Goal: Information Seeking & Learning: Learn about a topic

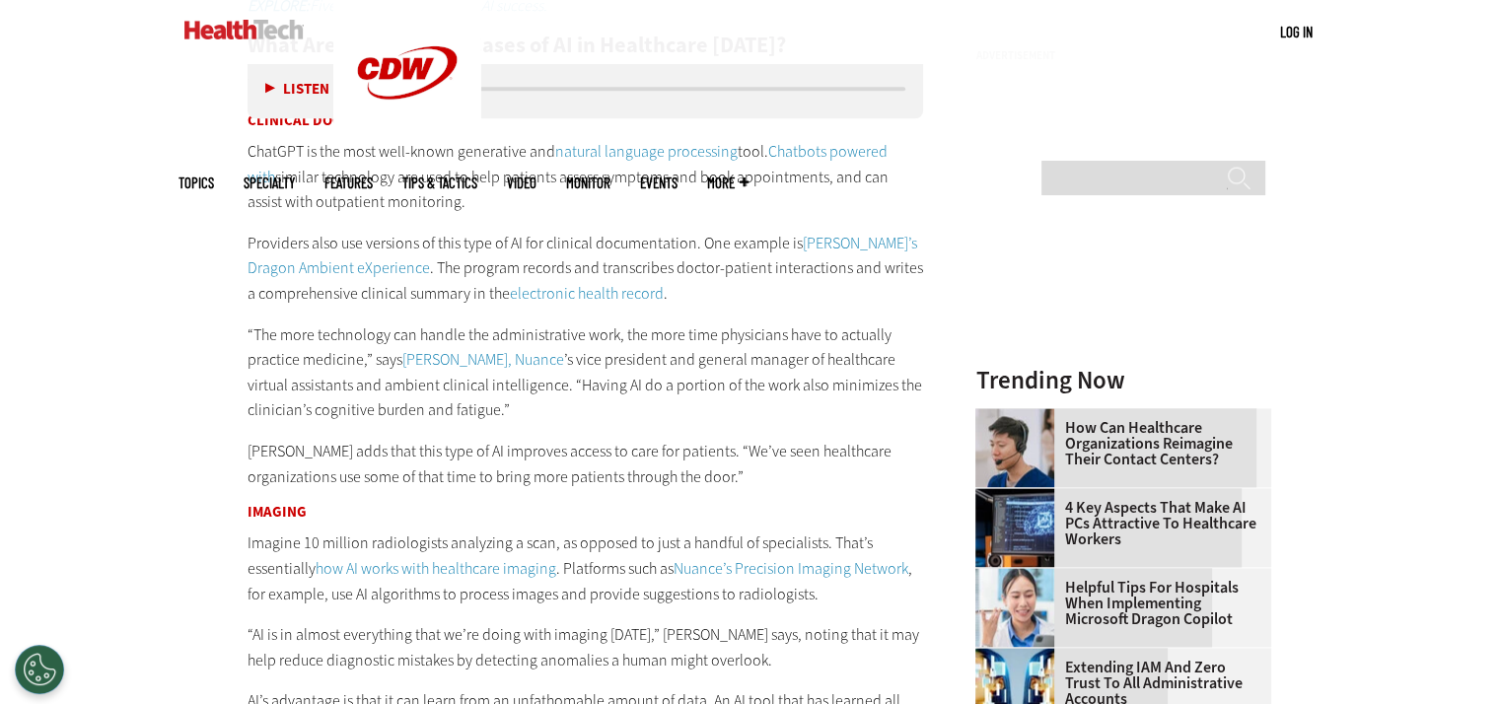
scroll to position [2507, 0]
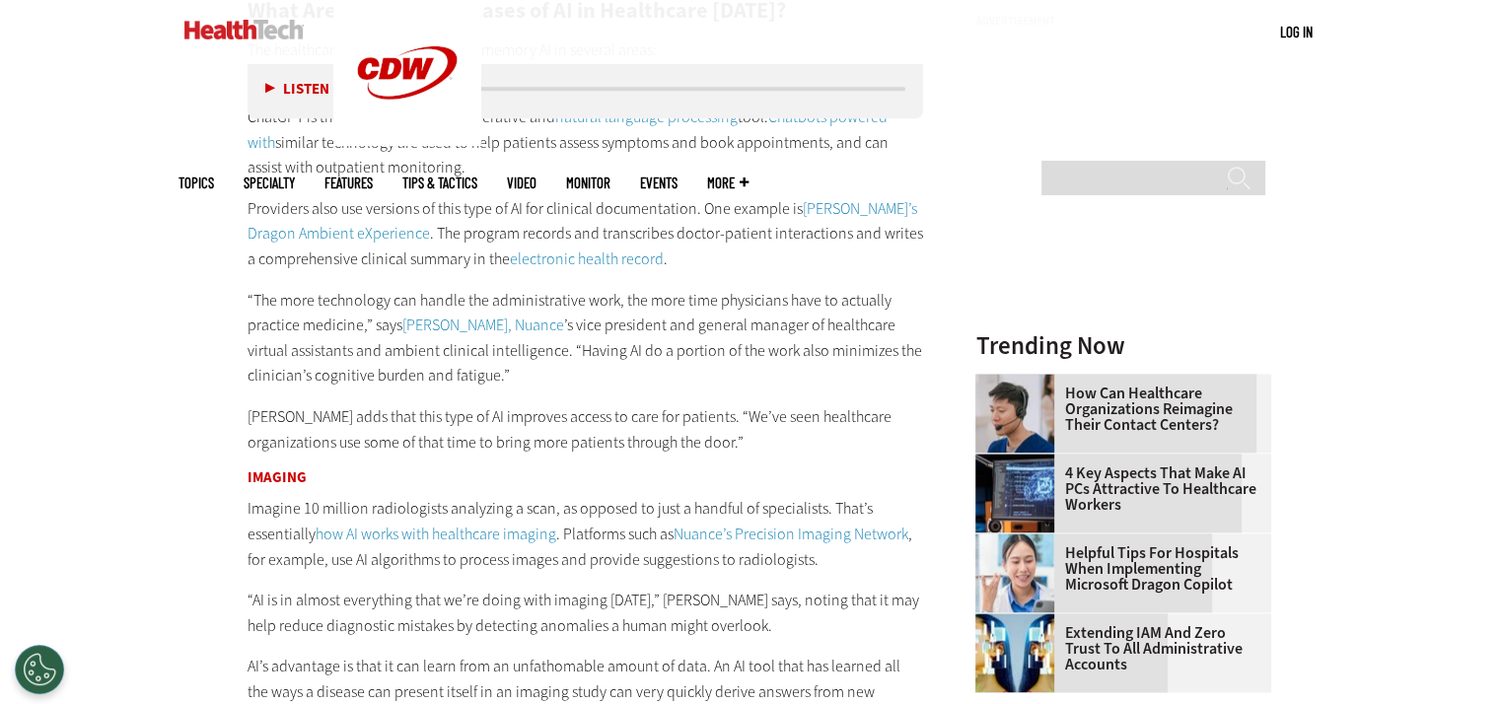
click at [428, 537] on link "how AI works with healthcare imaging" at bounding box center [436, 534] width 241 height 21
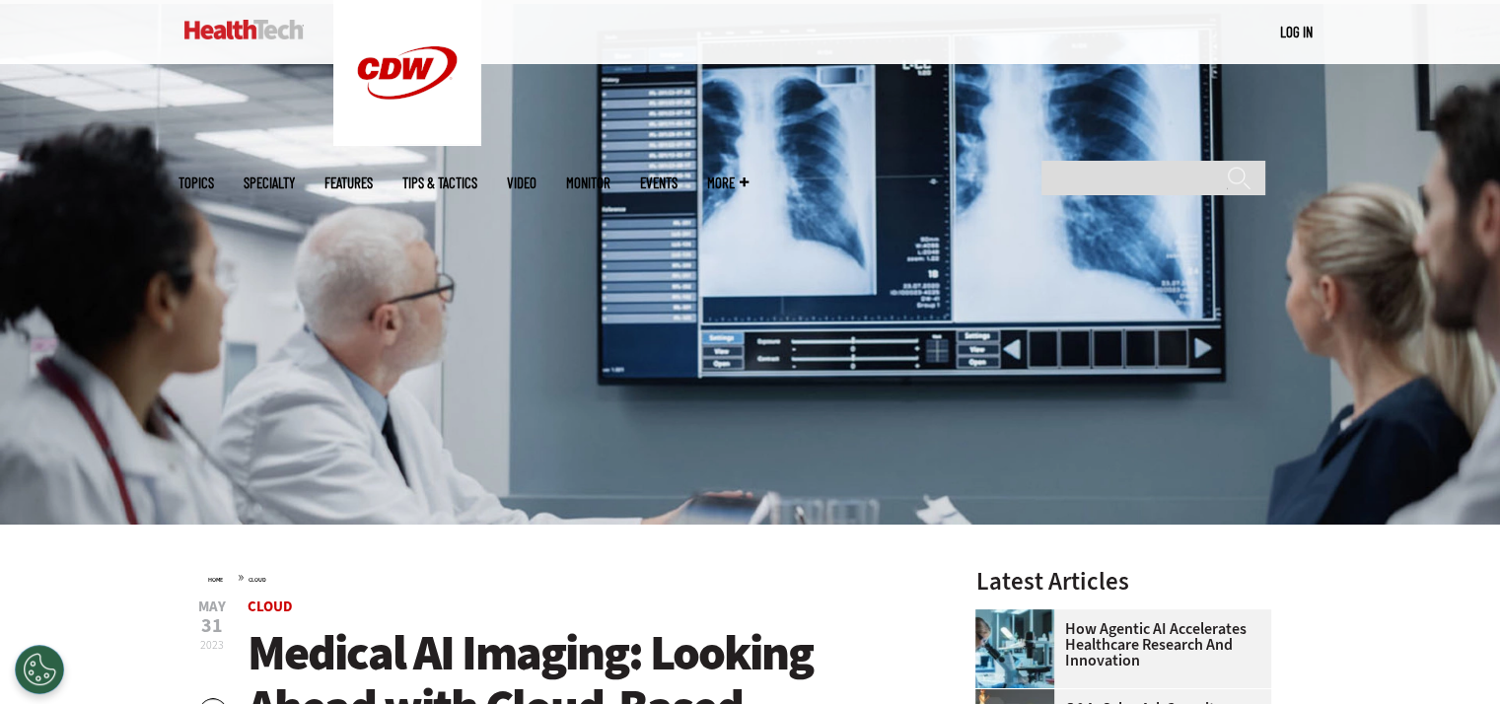
scroll to position [197, 0]
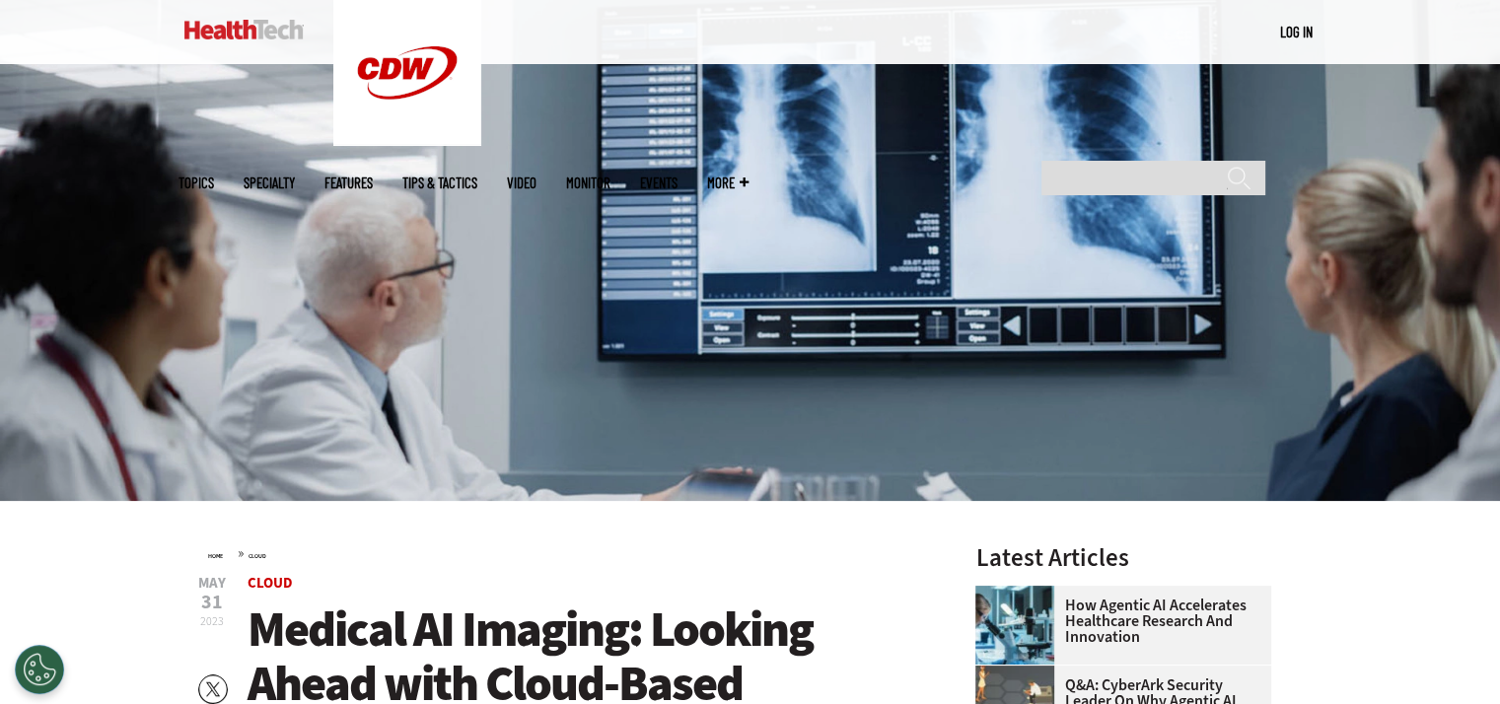
click at [607, 353] on img at bounding box center [750, 240] width 1500 height 521
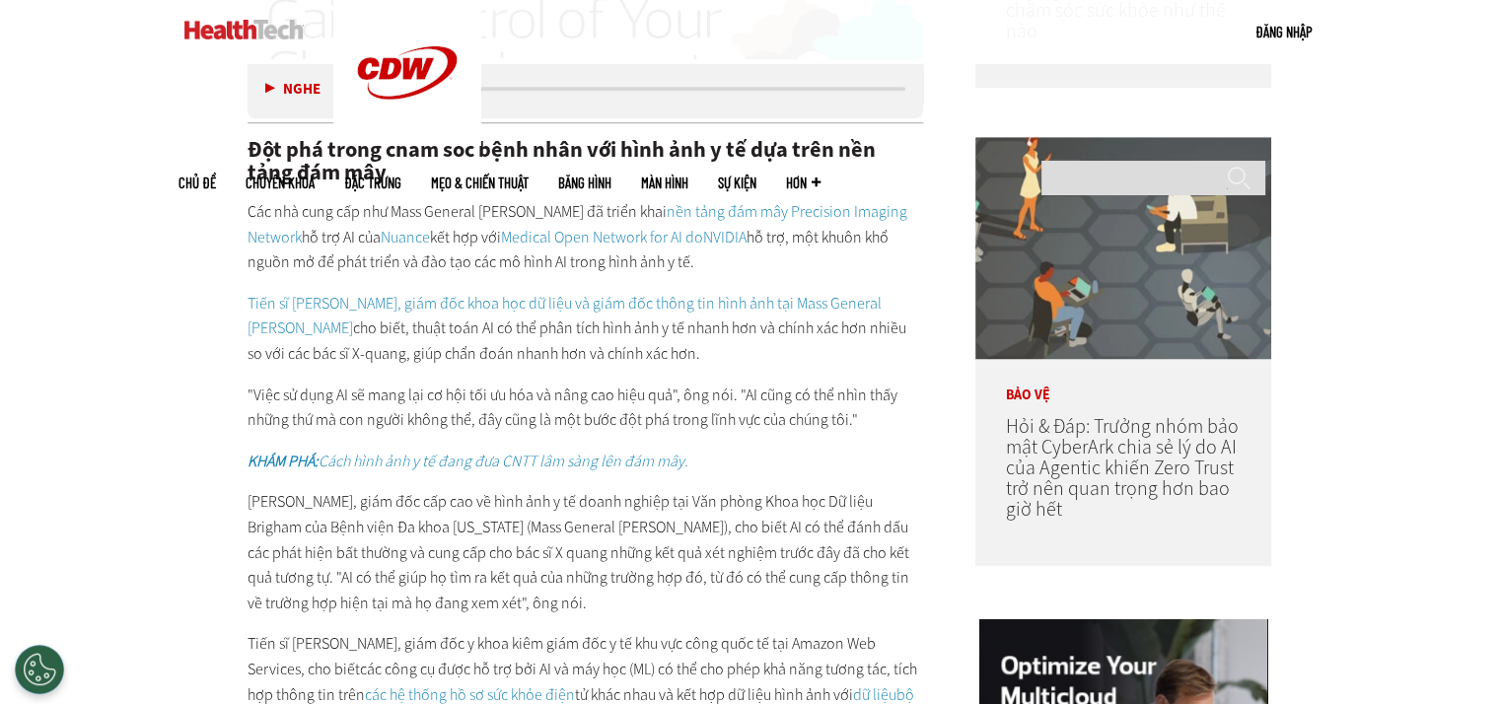
scroll to position [1578, 0]
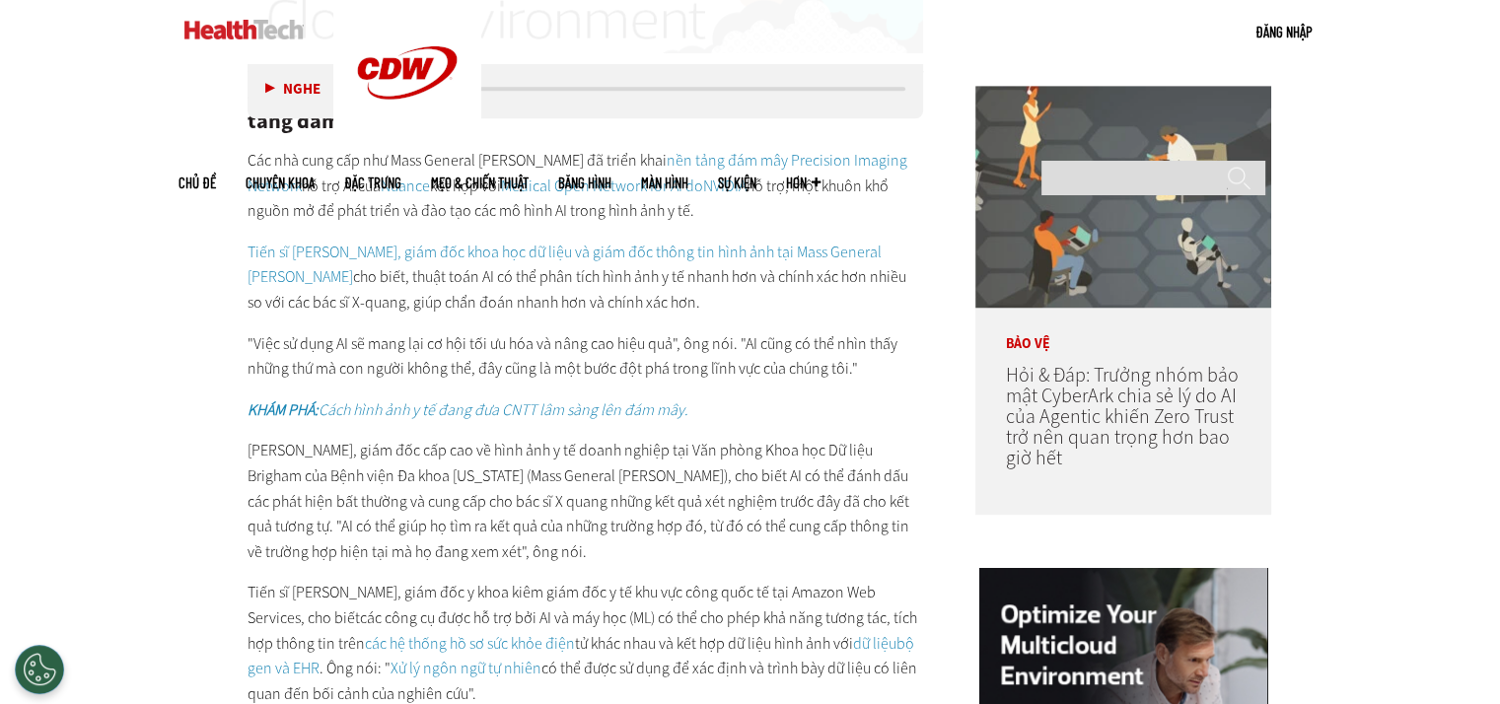
click at [454, 403] on font "Cách hình ảnh y tế đang đưa CNTT lâm sàng lên đám mây." at bounding box center [504, 409] width 370 height 21
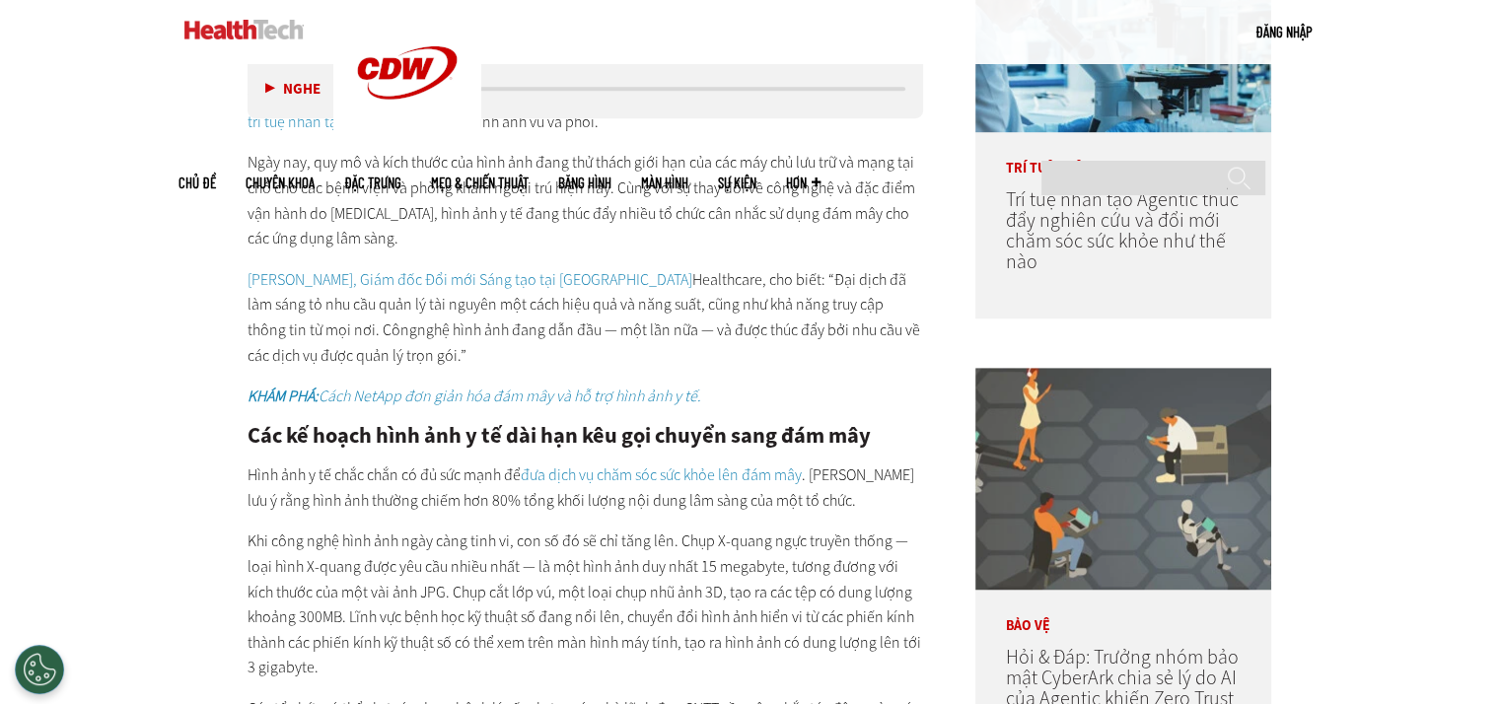
scroll to position [1395, 0]
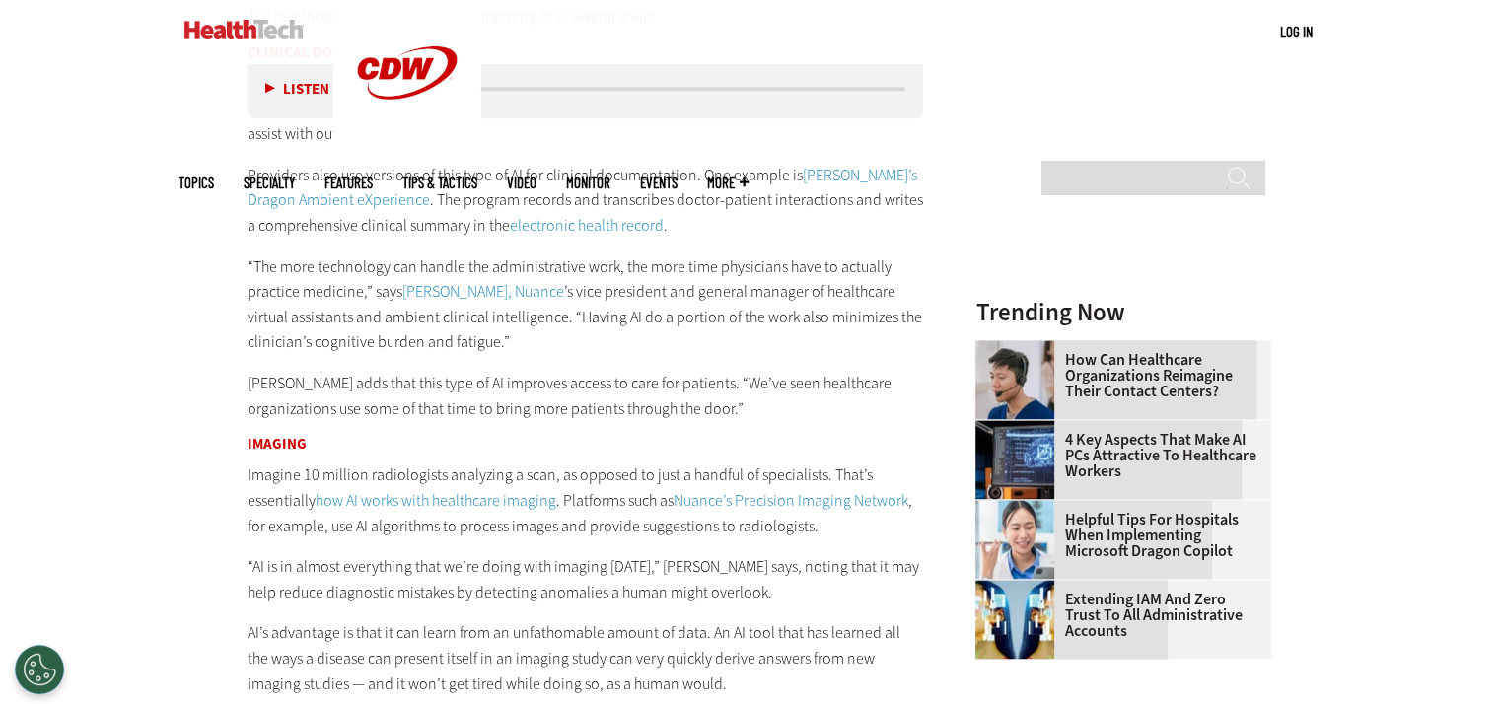
scroll to position [2518, 0]
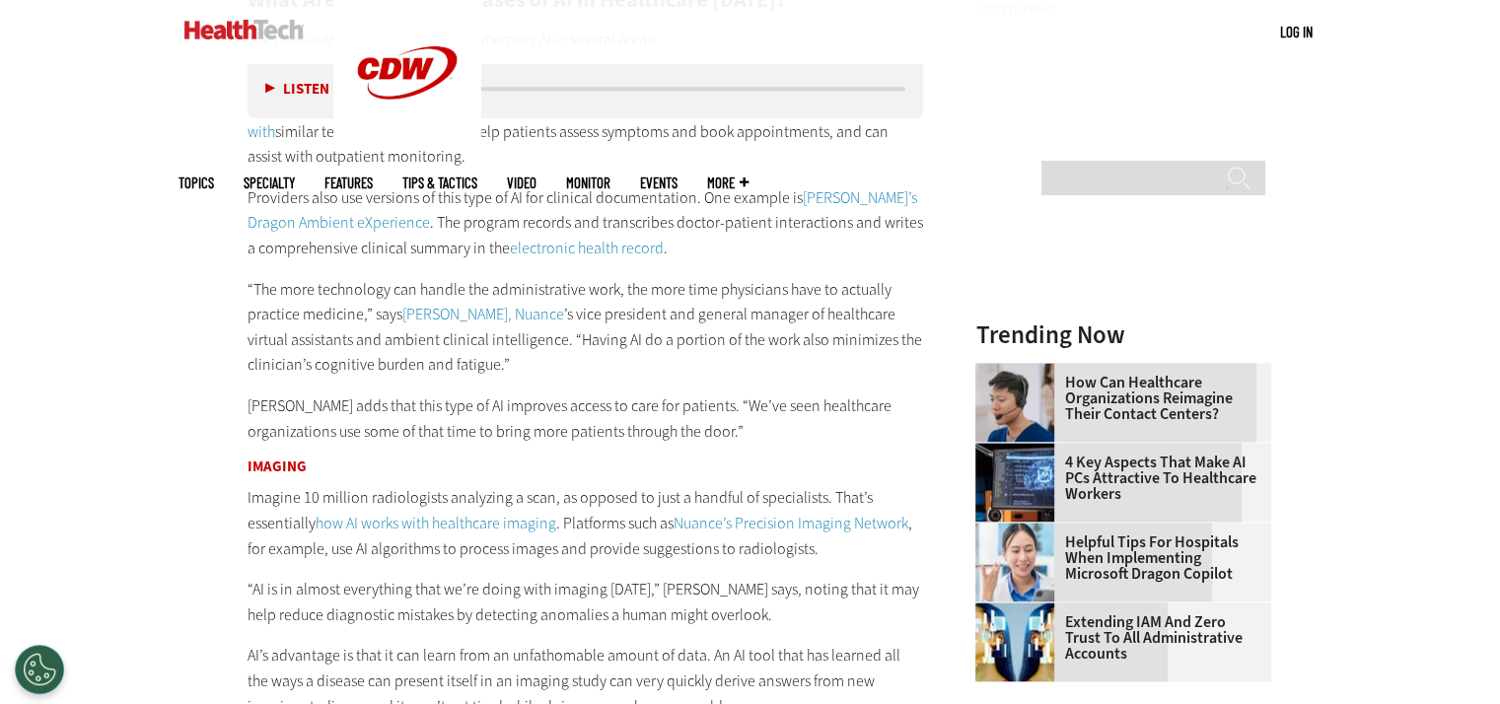
click at [269, 477] on div "What Are the Different Categories of Artificial Intelligence? AI can be categor…" at bounding box center [586, 106] width 677 height 1960
click at [265, 460] on h3 "Imaging" at bounding box center [586, 467] width 677 height 15
click at [445, 517] on link "how AI works with healthcare imaging" at bounding box center [436, 523] width 241 height 21
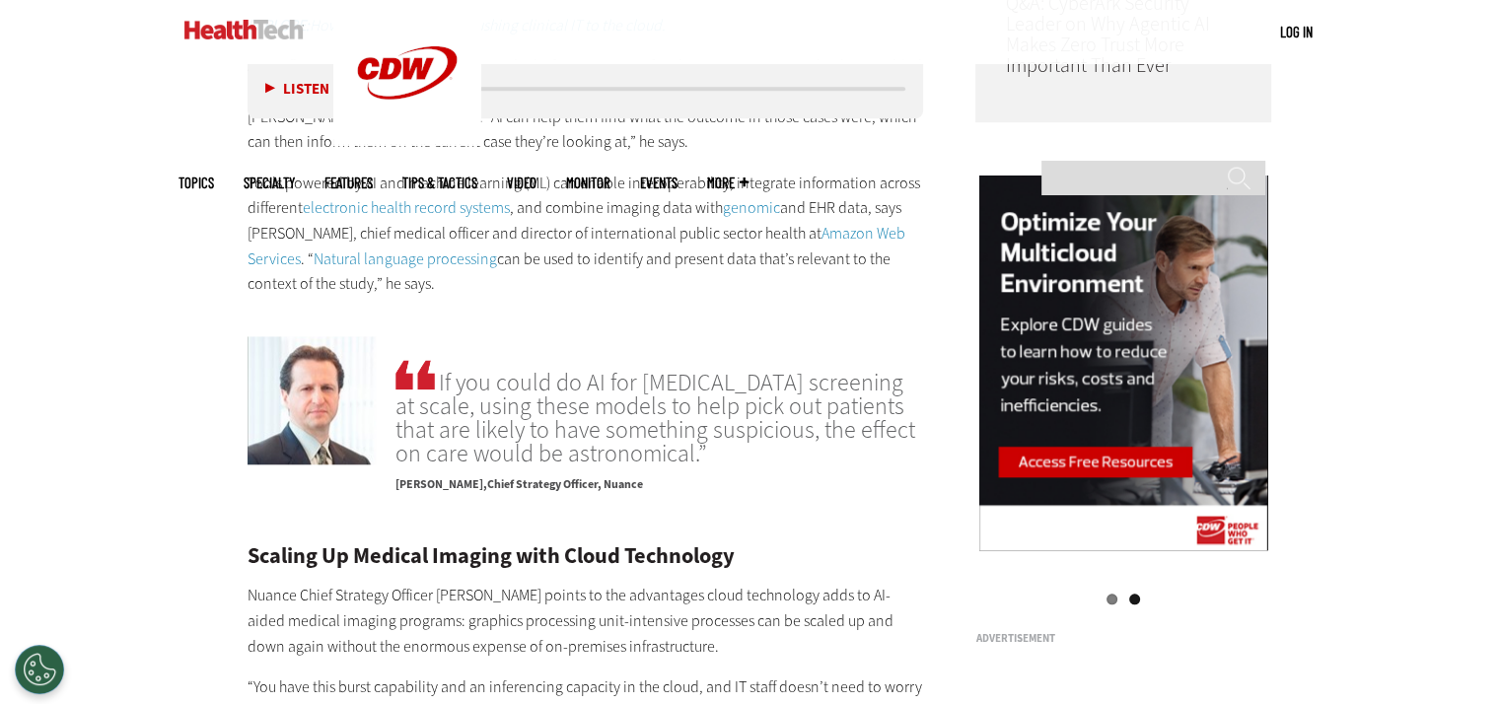
scroll to position [1578, 0]
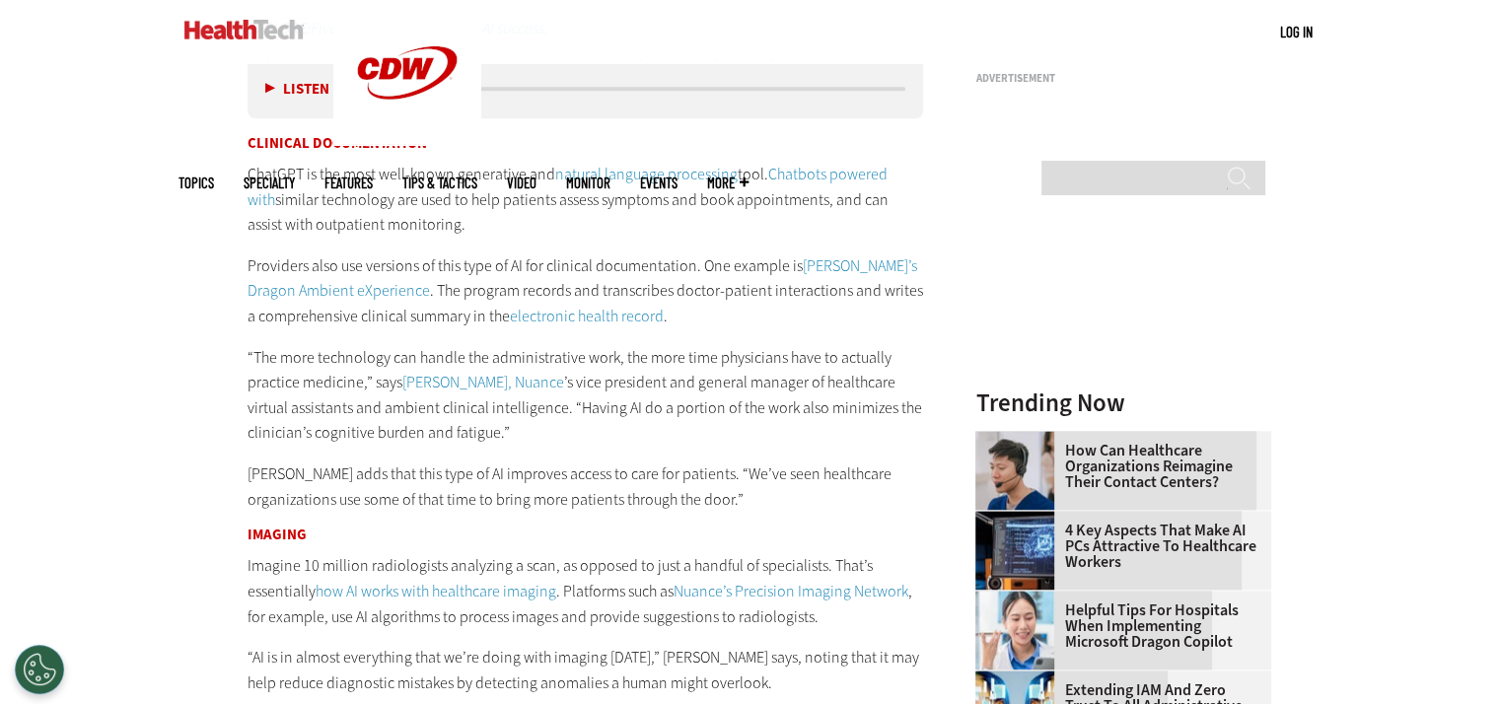
scroll to position [2445, 0]
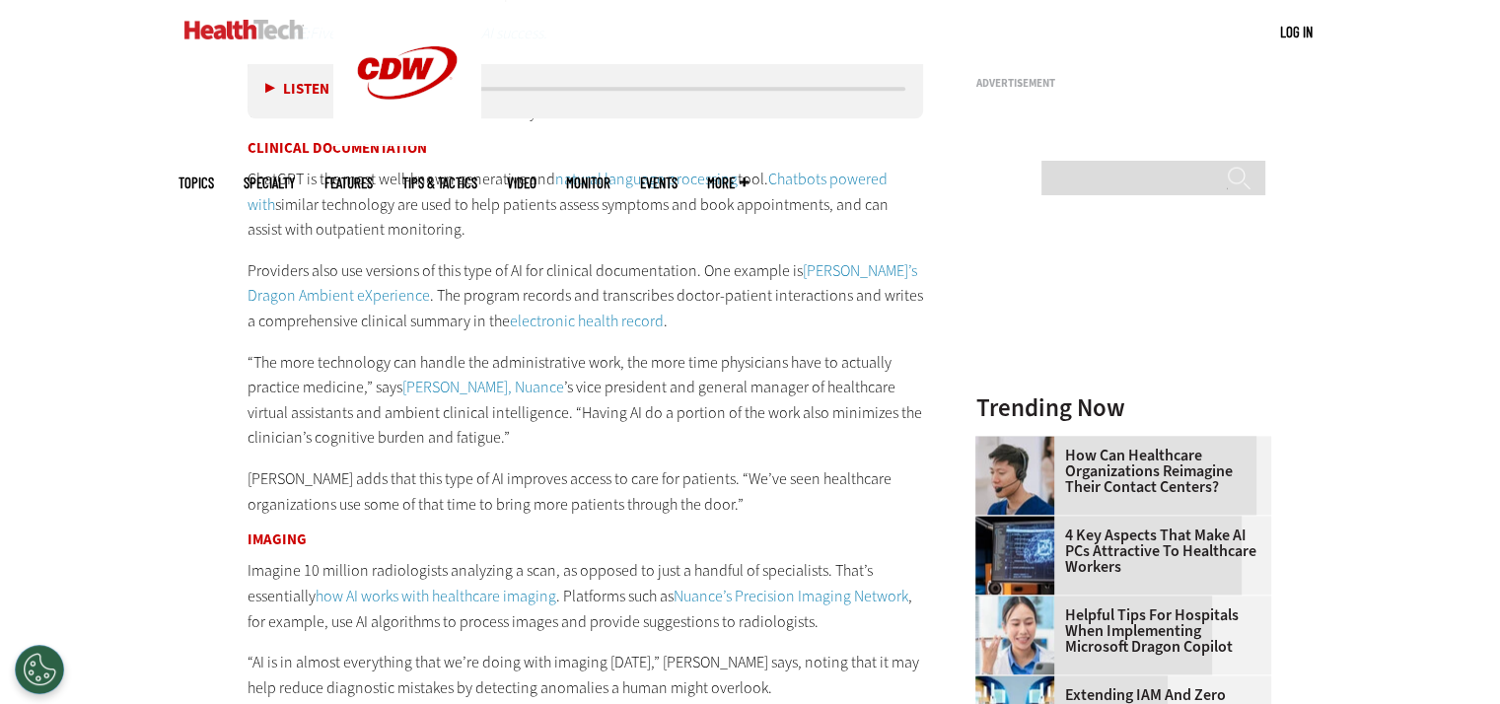
click at [355, 289] on link "Nuance’s Dragon Ambient eXperience" at bounding box center [583, 283] width 670 height 46
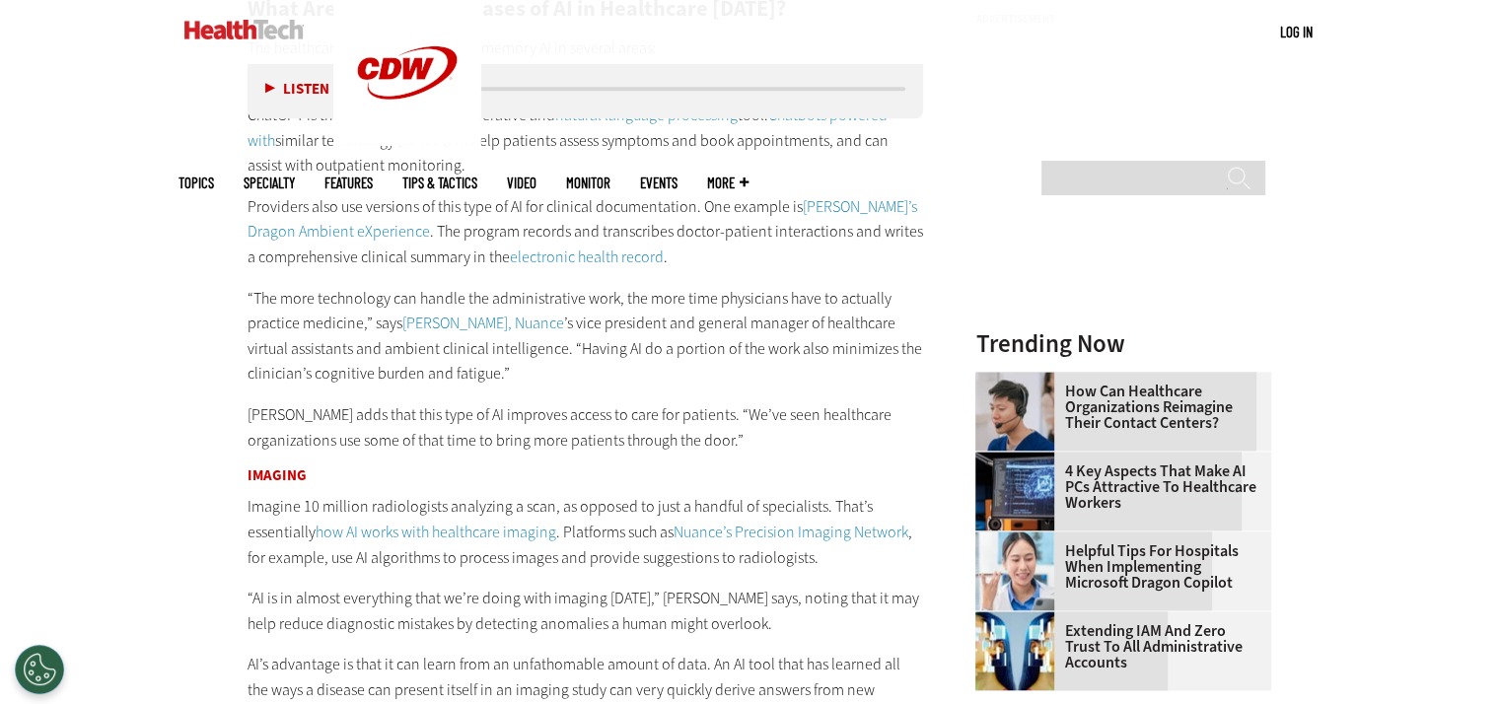
scroll to position [2544, 0]
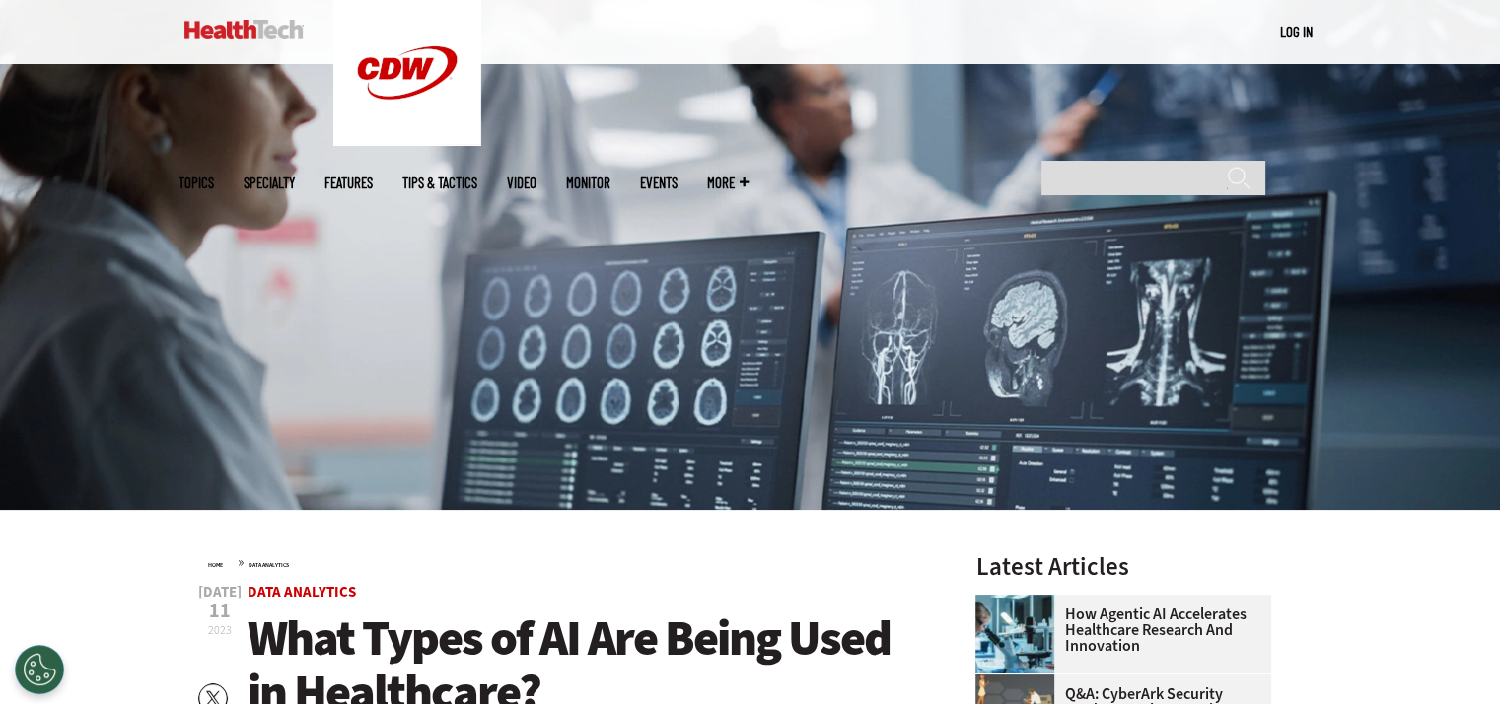
scroll to position [197, 0]
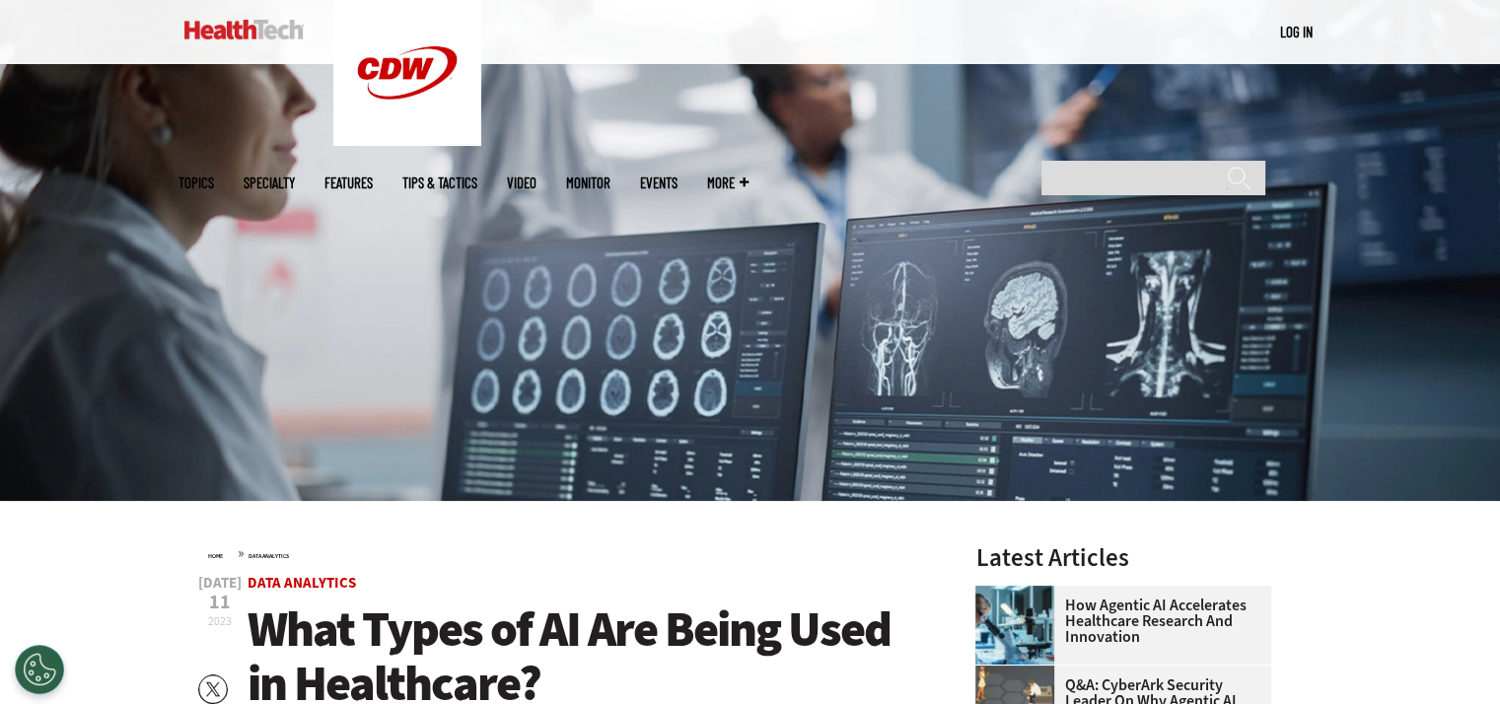
drag, startPoint x: 631, startPoint y: 292, endPoint x: 563, endPoint y: 332, distance: 79.2
click at [563, 332] on img at bounding box center [750, 240] width 1500 height 521
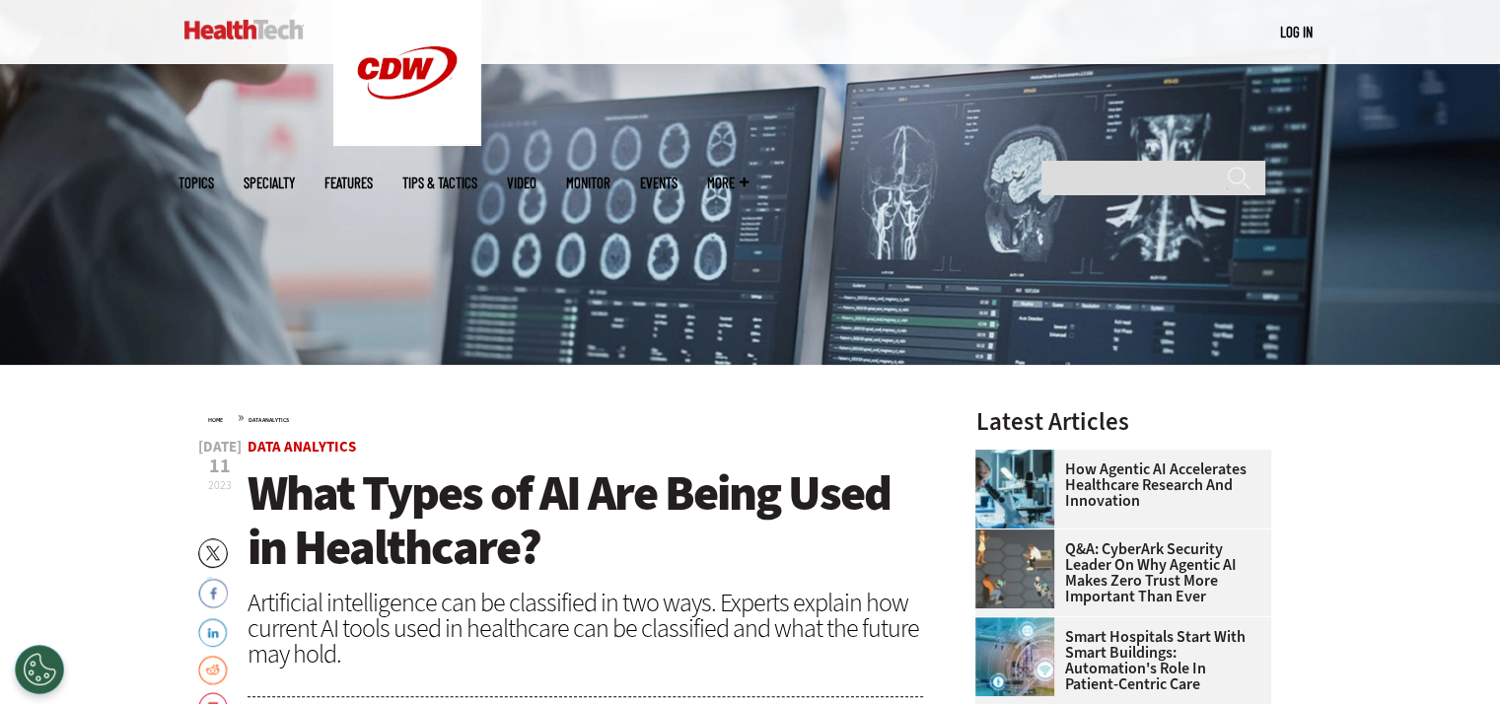
scroll to position [395, 0]
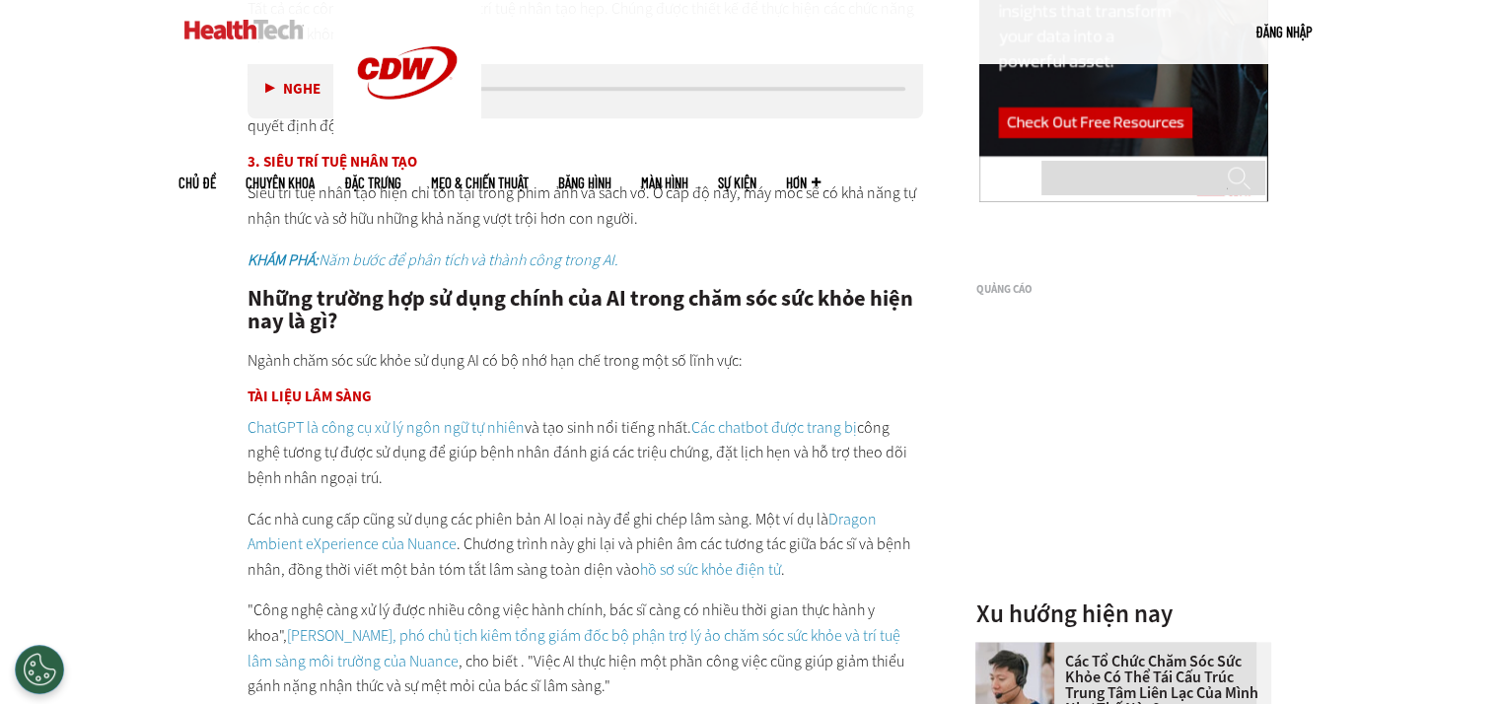
scroll to position [2367, 0]
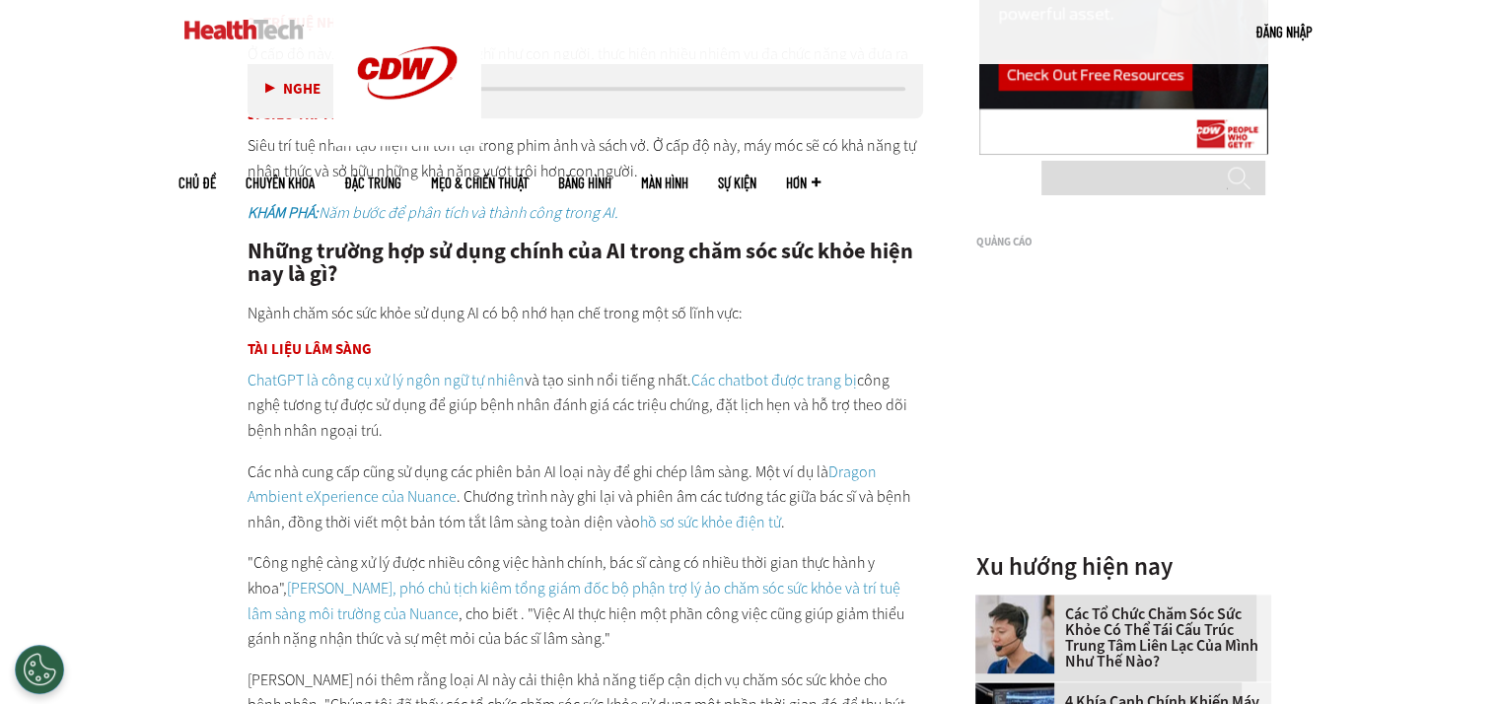
click at [411, 381] on font "ChatGPT là công cụ xử lý ngôn ngữ tự nhiên" at bounding box center [386, 380] width 277 height 21
click at [427, 380] on font "ChatGPT là công cụ xử lý ngôn ngữ tự nhiên" at bounding box center [386, 380] width 277 height 21
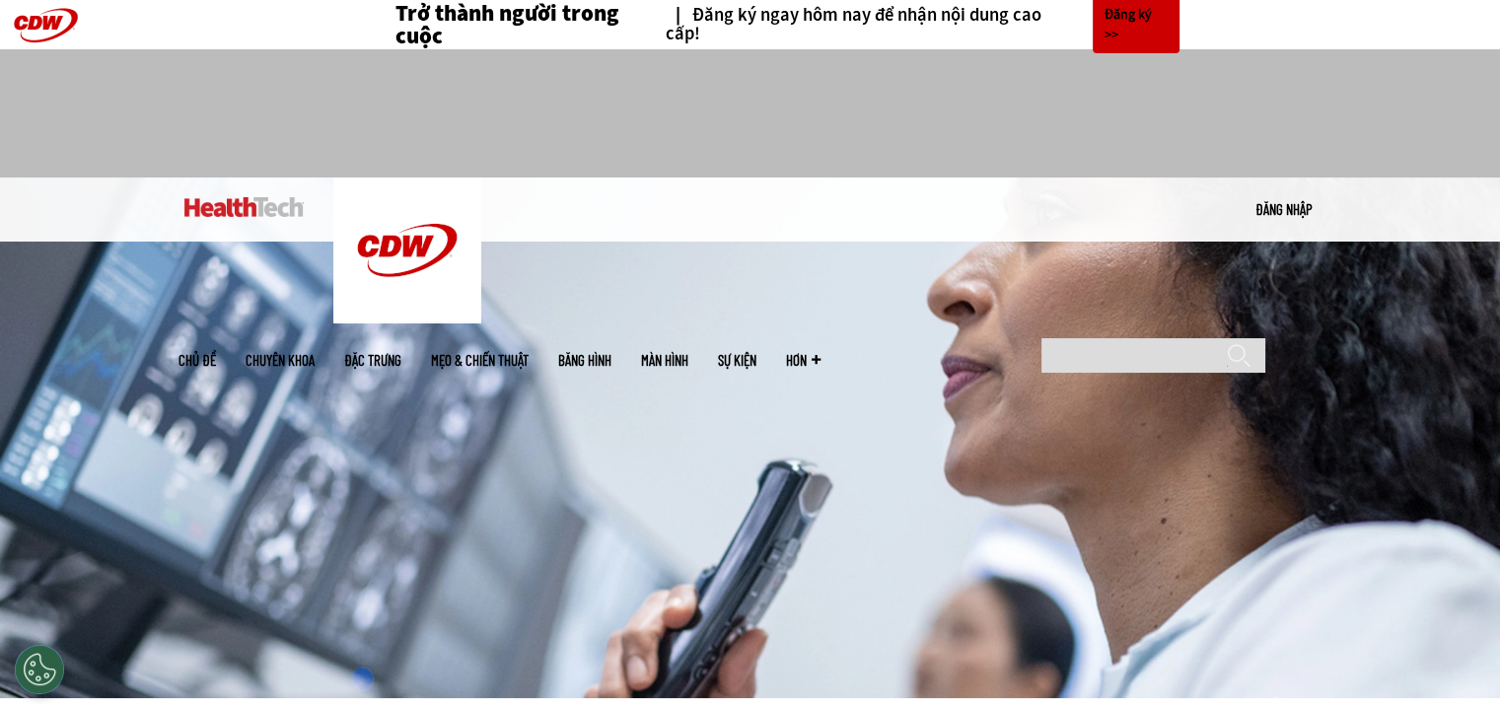
click at [689, 351] on font "Màn hình" at bounding box center [664, 360] width 47 height 18
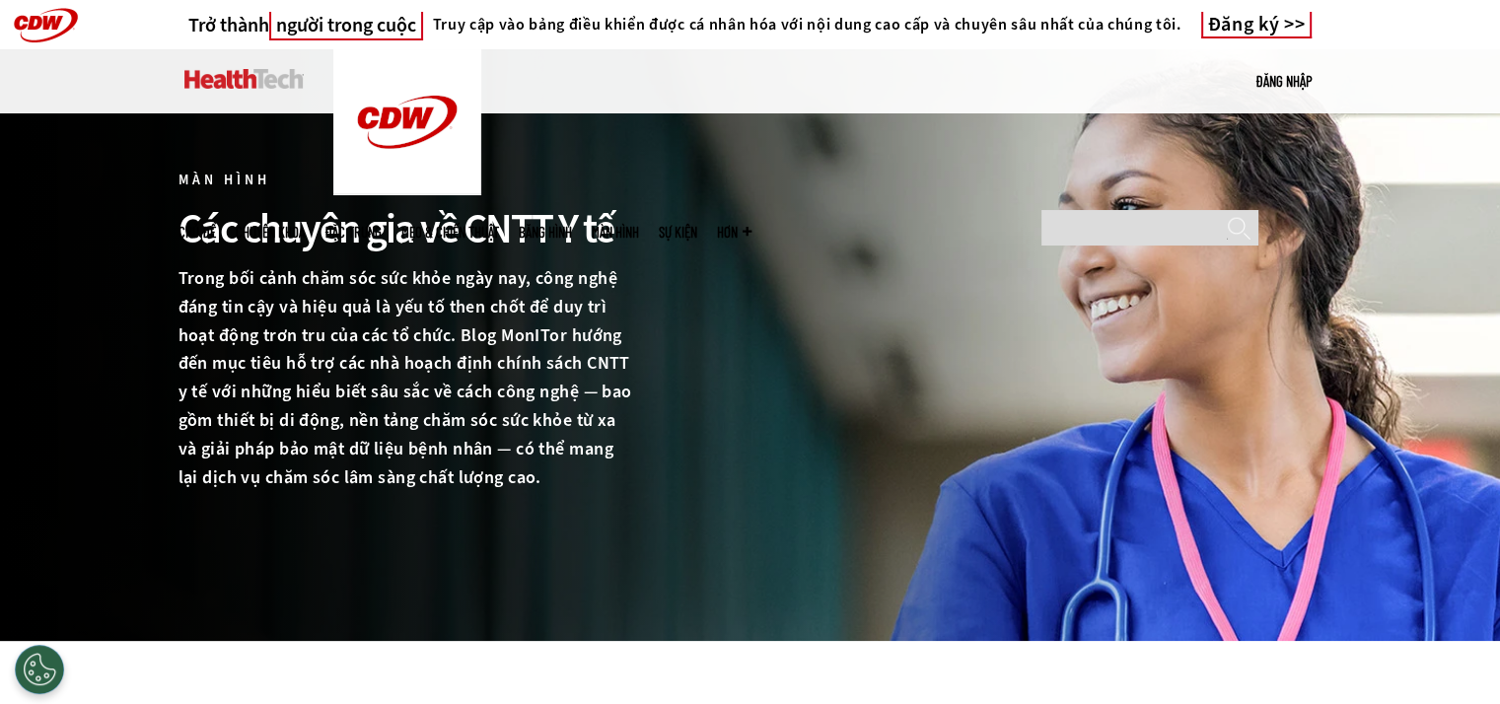
click at [572, 223] on font "Băng hình" at bounding box center [545, 232] width 53 height 18
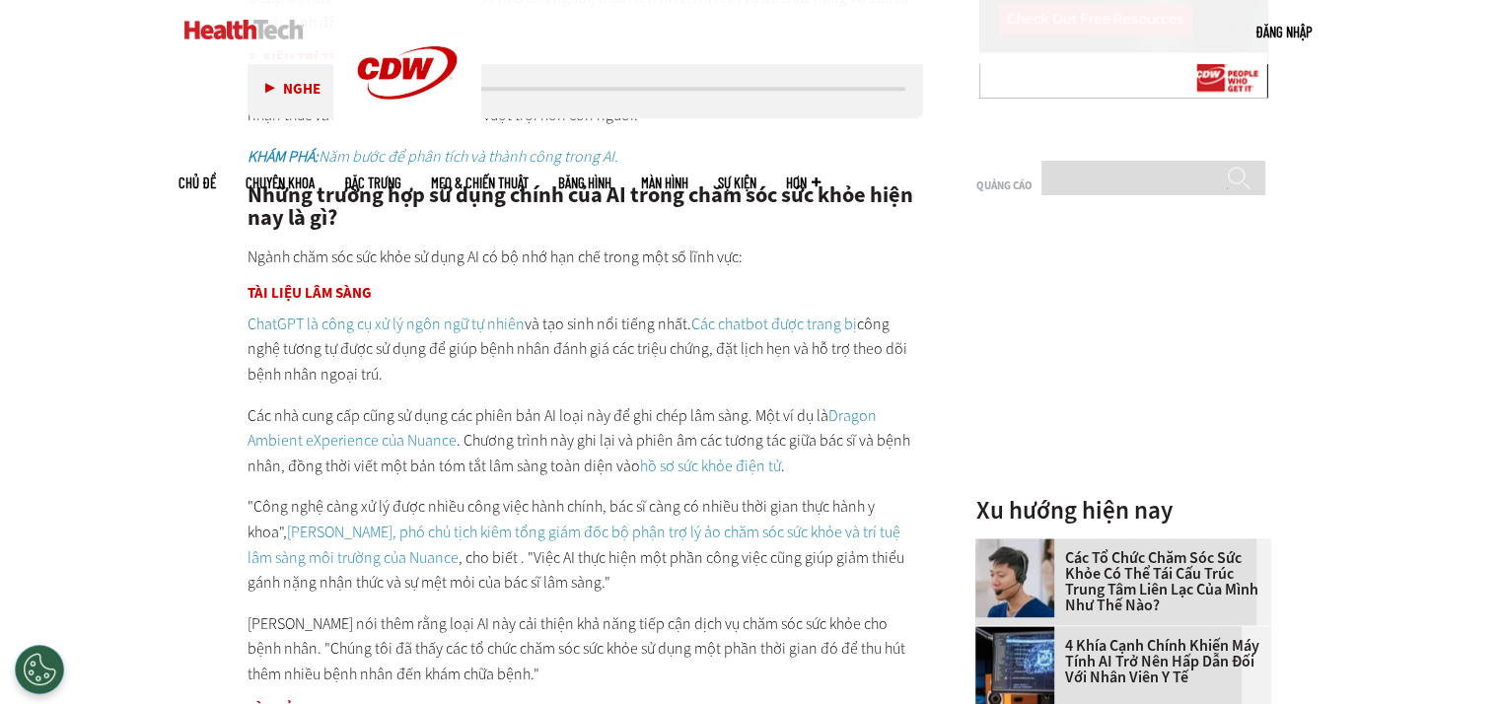
scroll to position [2425, 0]
click at [786, 320] on font "Các chatbot được trang bị" at bounding box center [774, 323] width 166 height 21
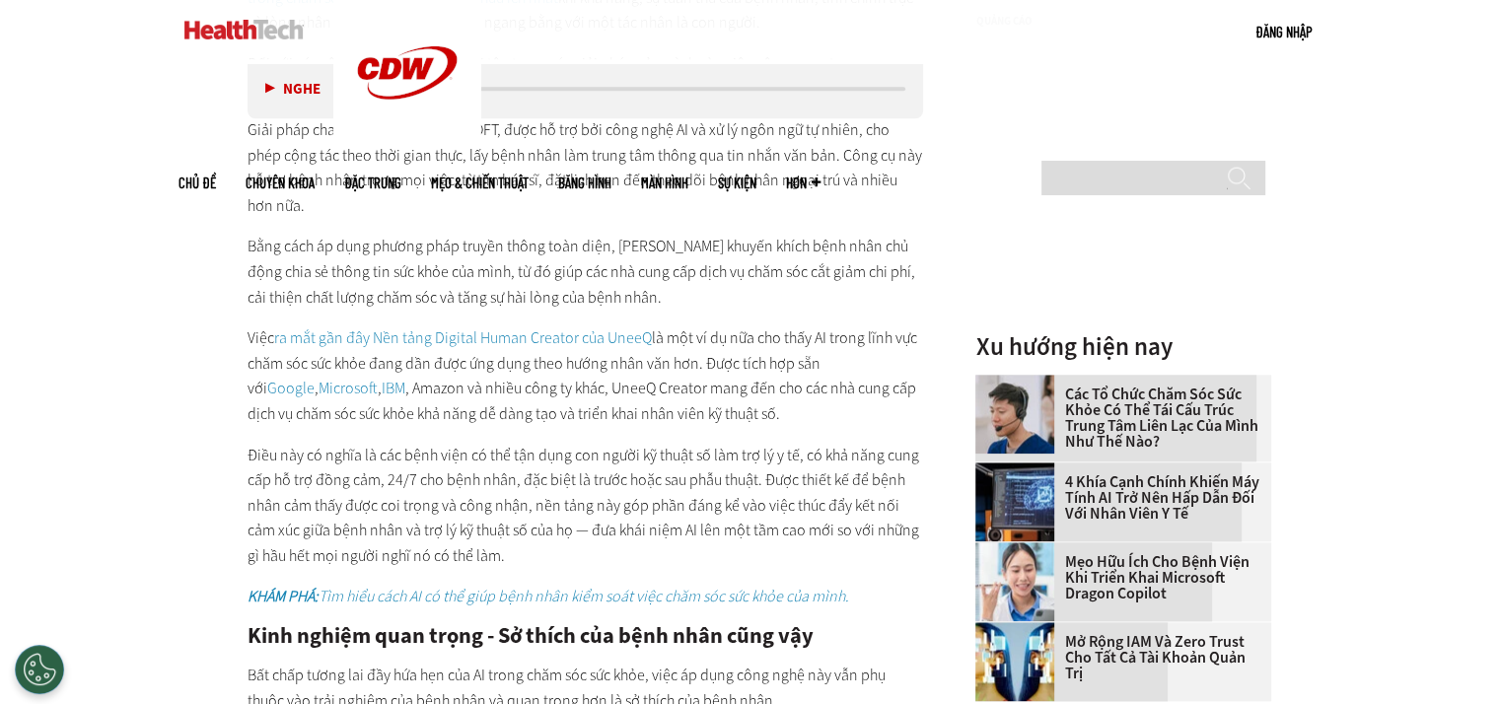
scroll to position [2170, 0]
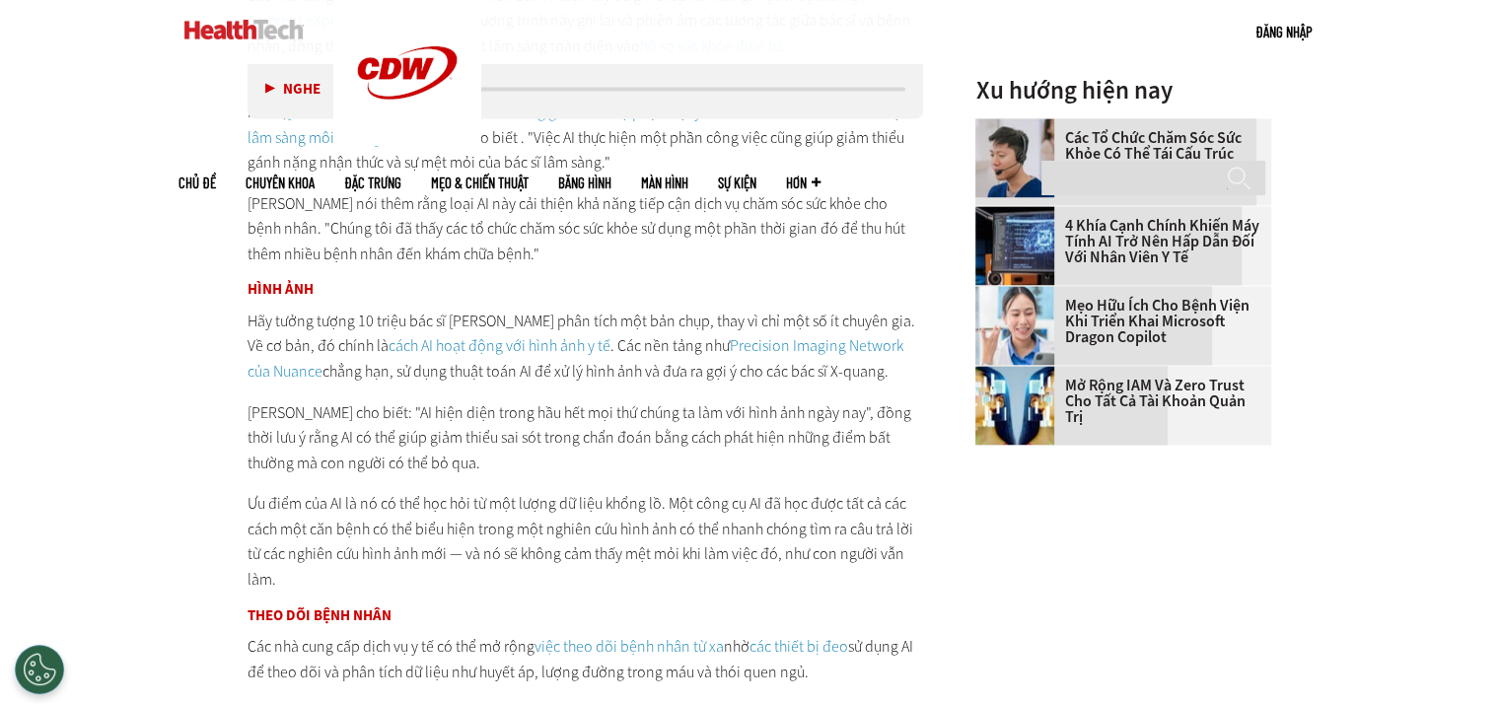
click at [440, 346] on font "cách AI hoạt động với hình ảnh y tế" at bounding box center [500, 345] width 222 height 21
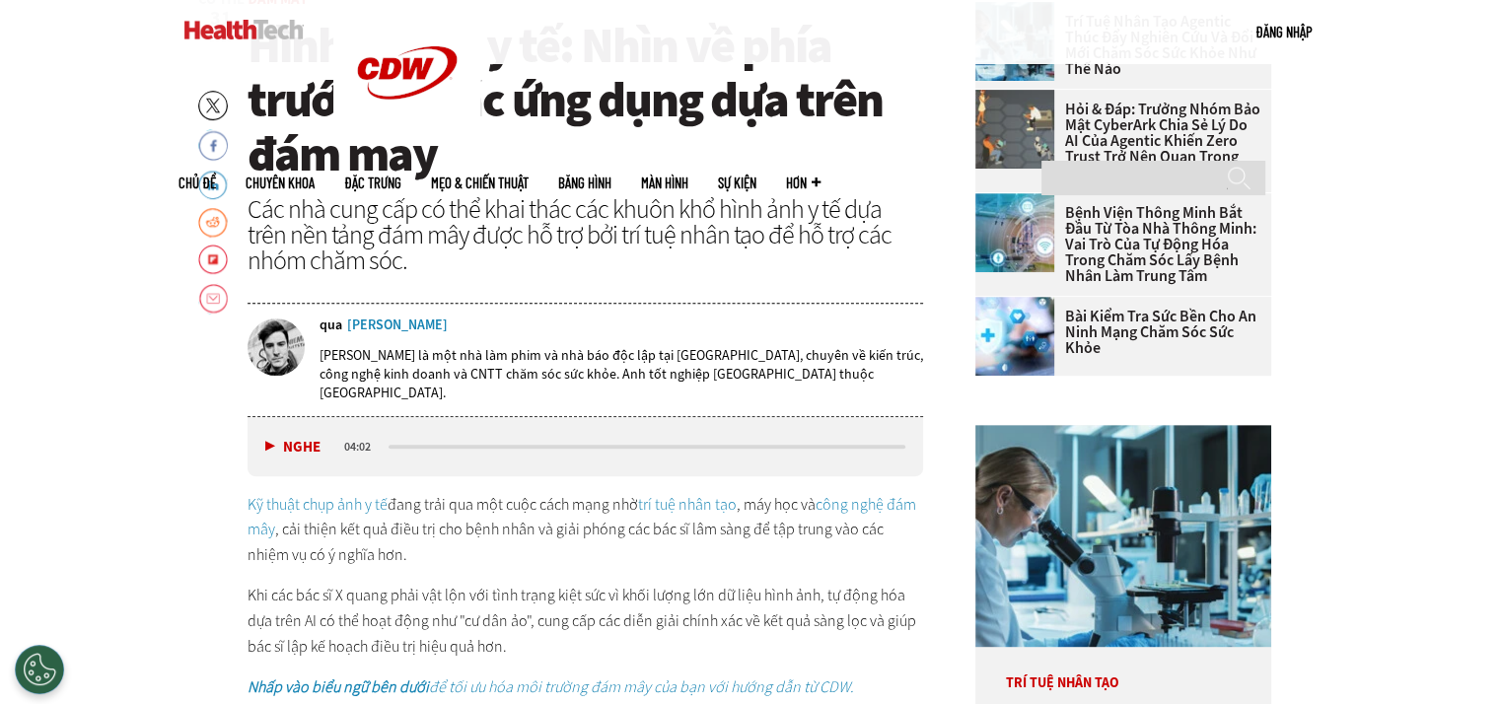
scroll to position [789, 0]
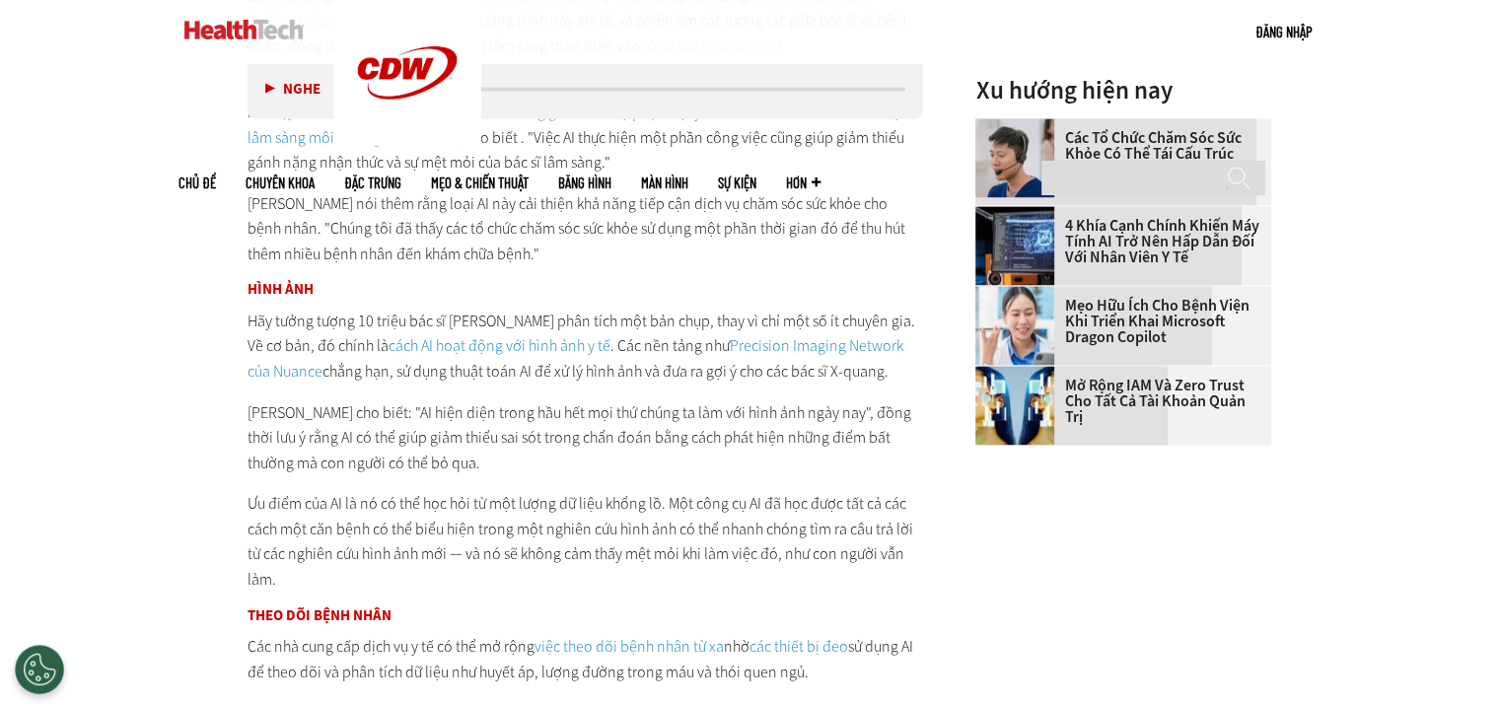
scroll to position [3041, 0]
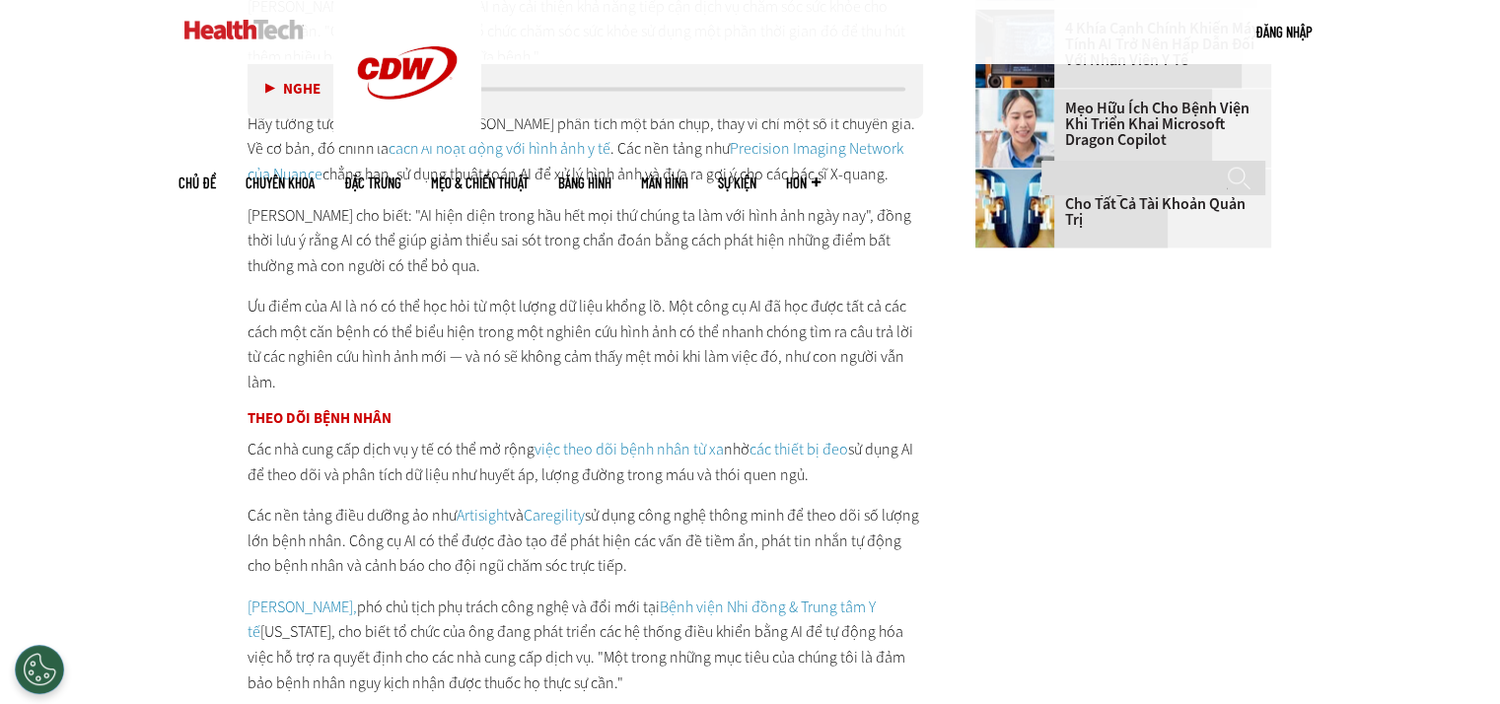
click at [793, 449] on font "các thiết bị đeo" at bounding box center [799, 449] width 99 height 21
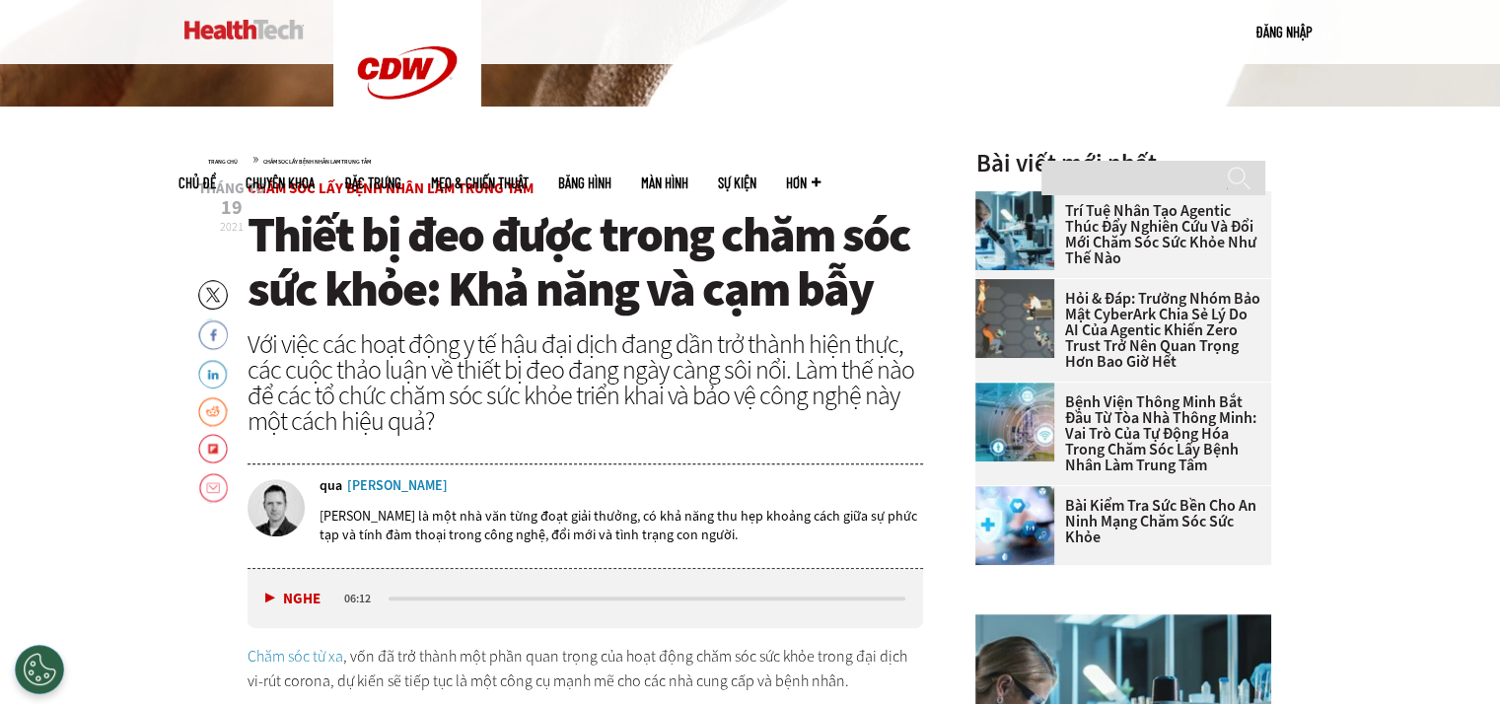
scroll to position [690, 0]
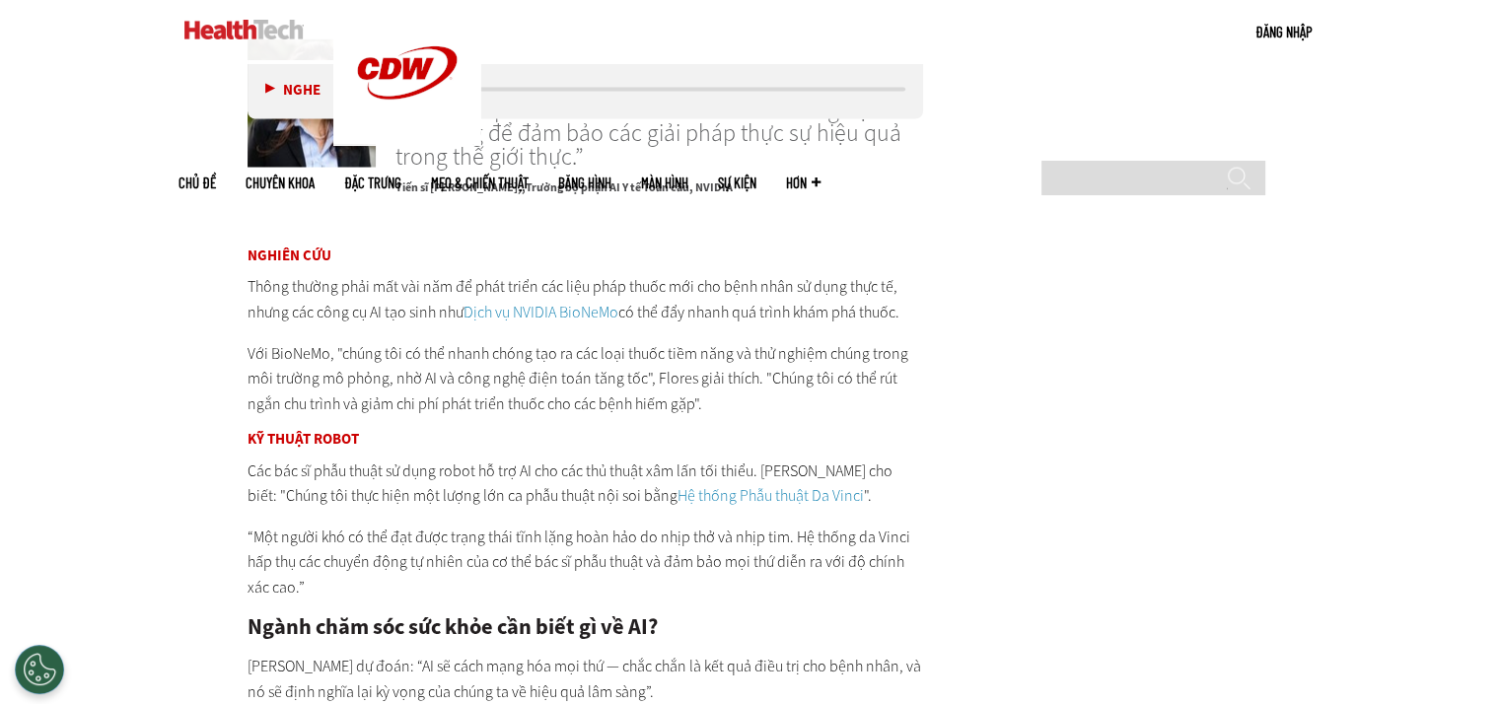
scroll to position [3831, 0]
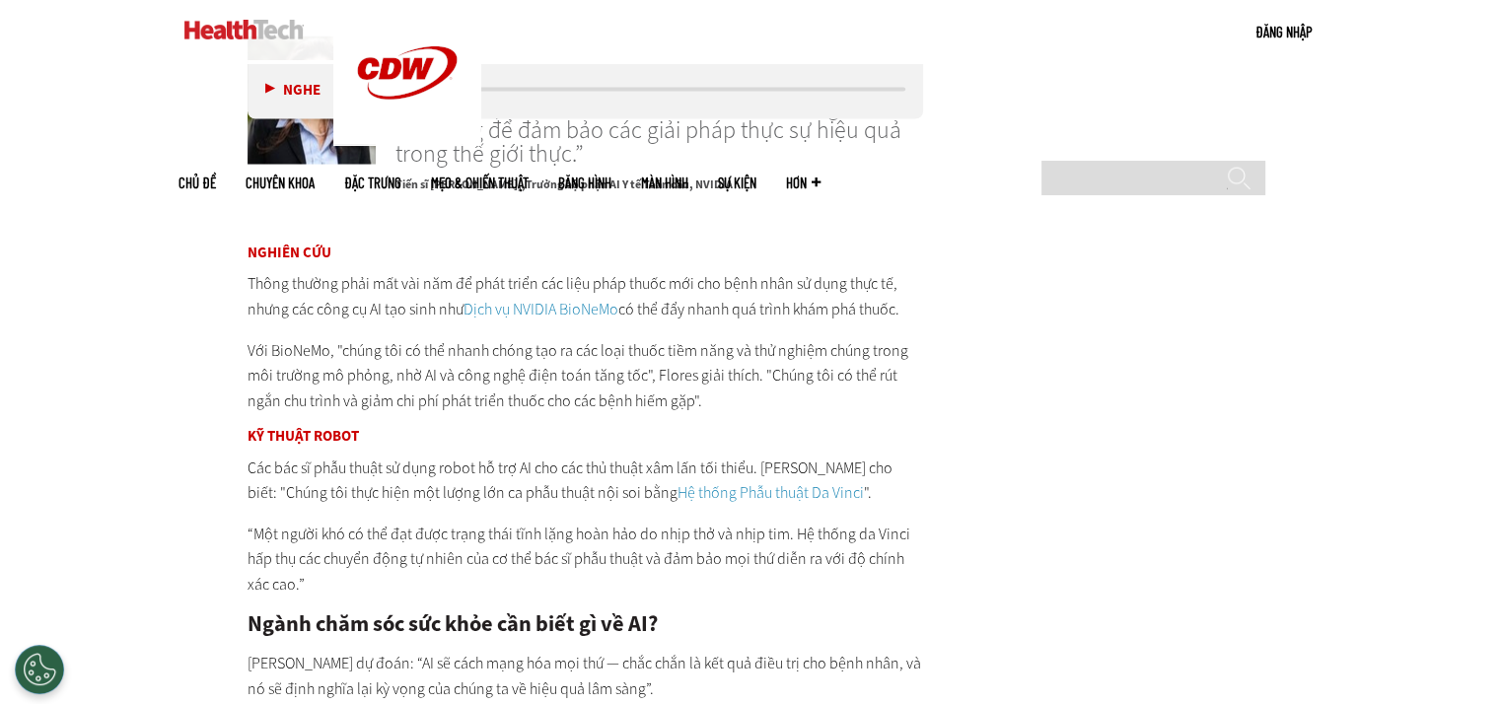
click at [520, 309] on font "Dịch vụ NVIDIA BioNeMo" at bounding box center [541, 309] width 155 height 21
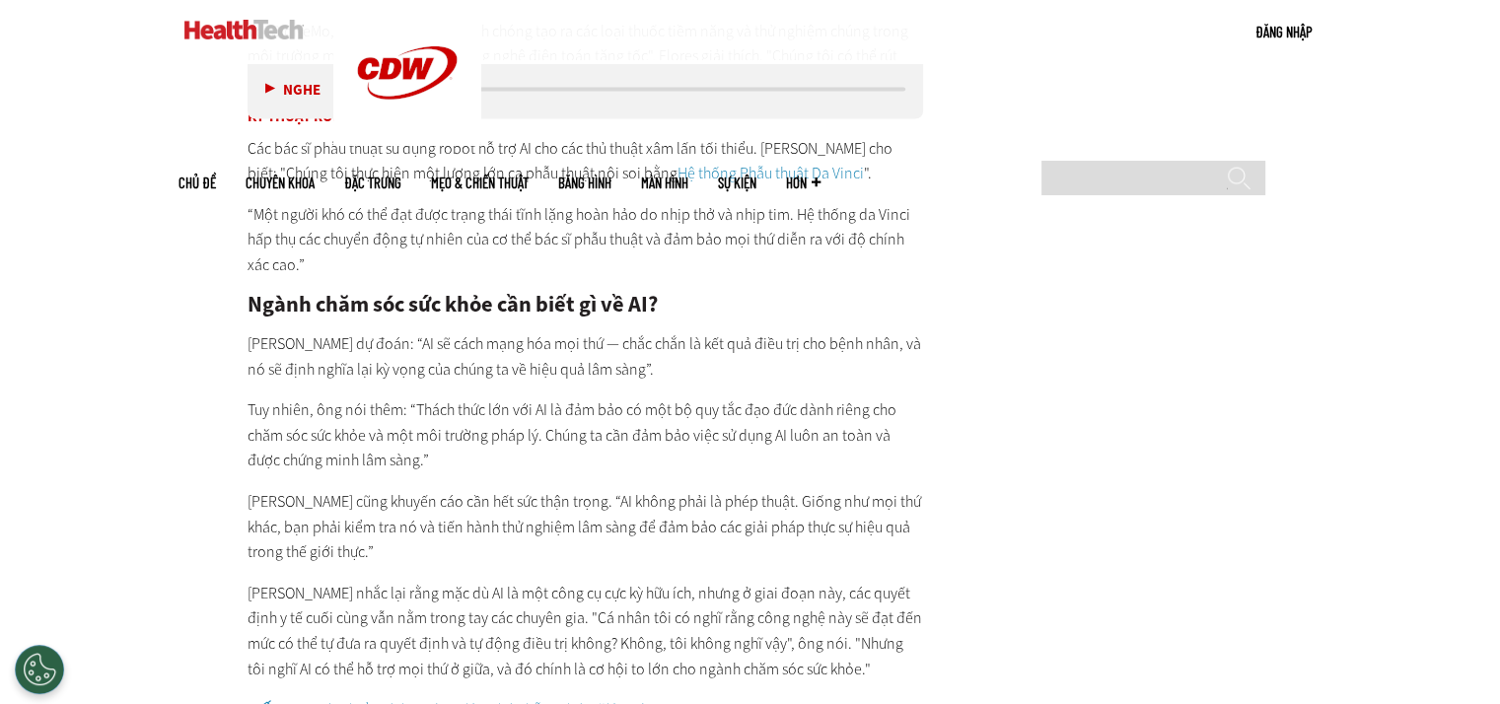
scroll to position [3930, 0]
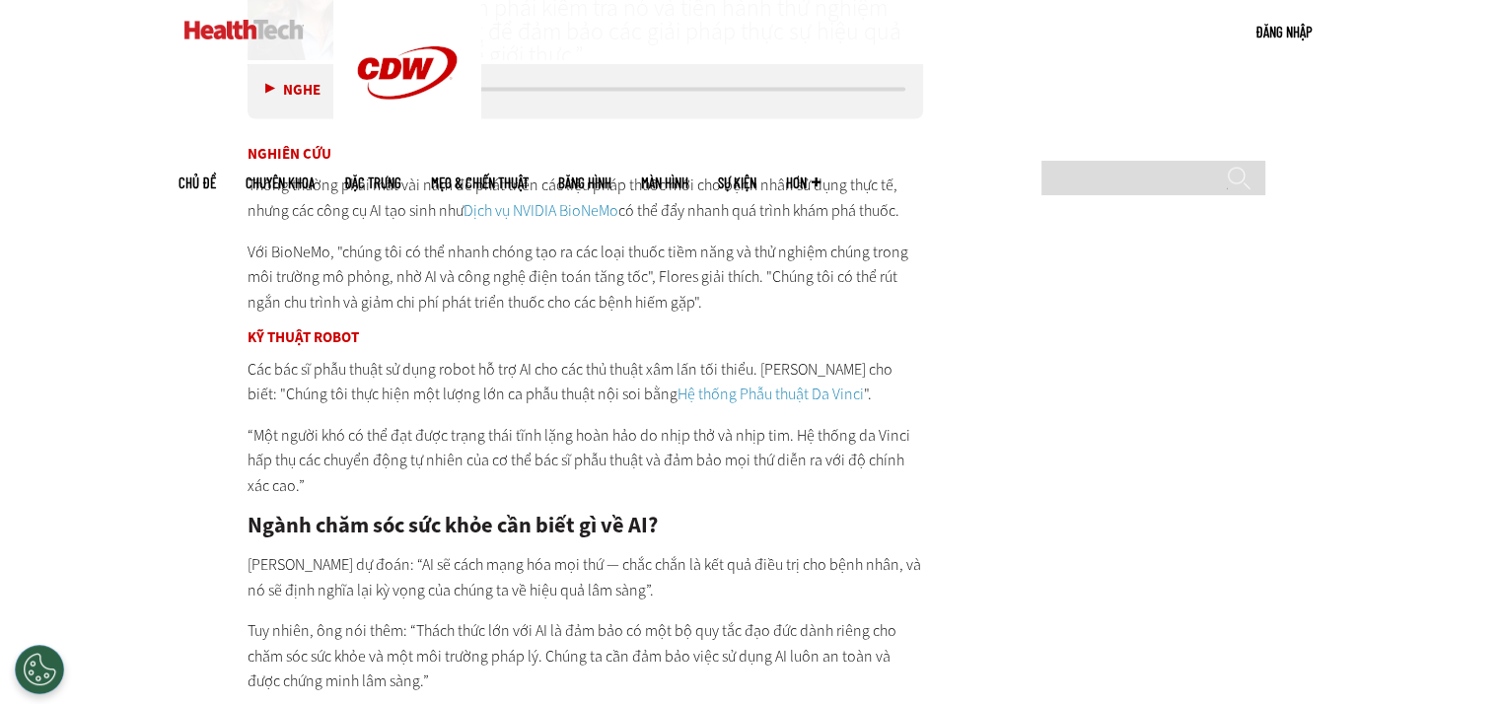
click at [695, 399] on font "Hệ thống Phẫu thuật Da Vinci" at bounding box center [771, 394] width 186 height 21
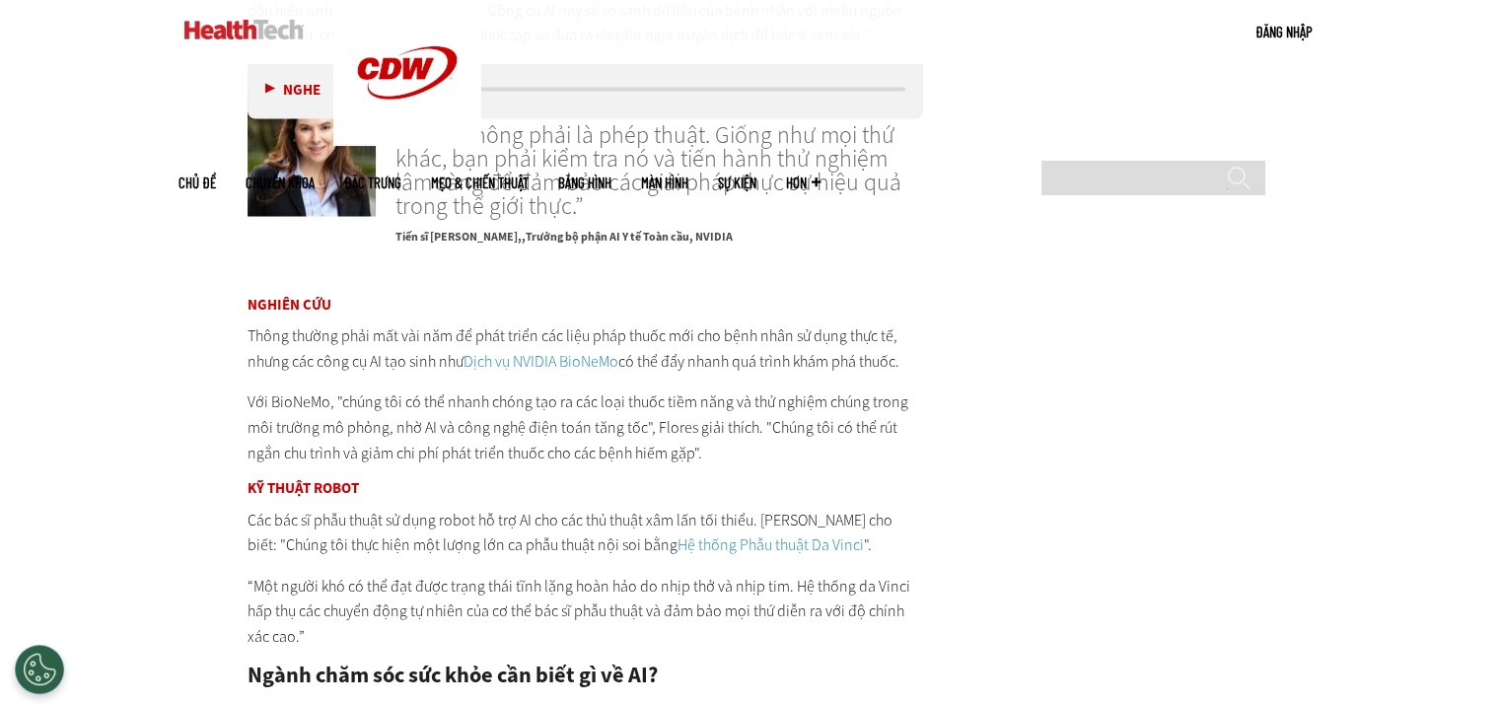
scroll to position [3808, 0]
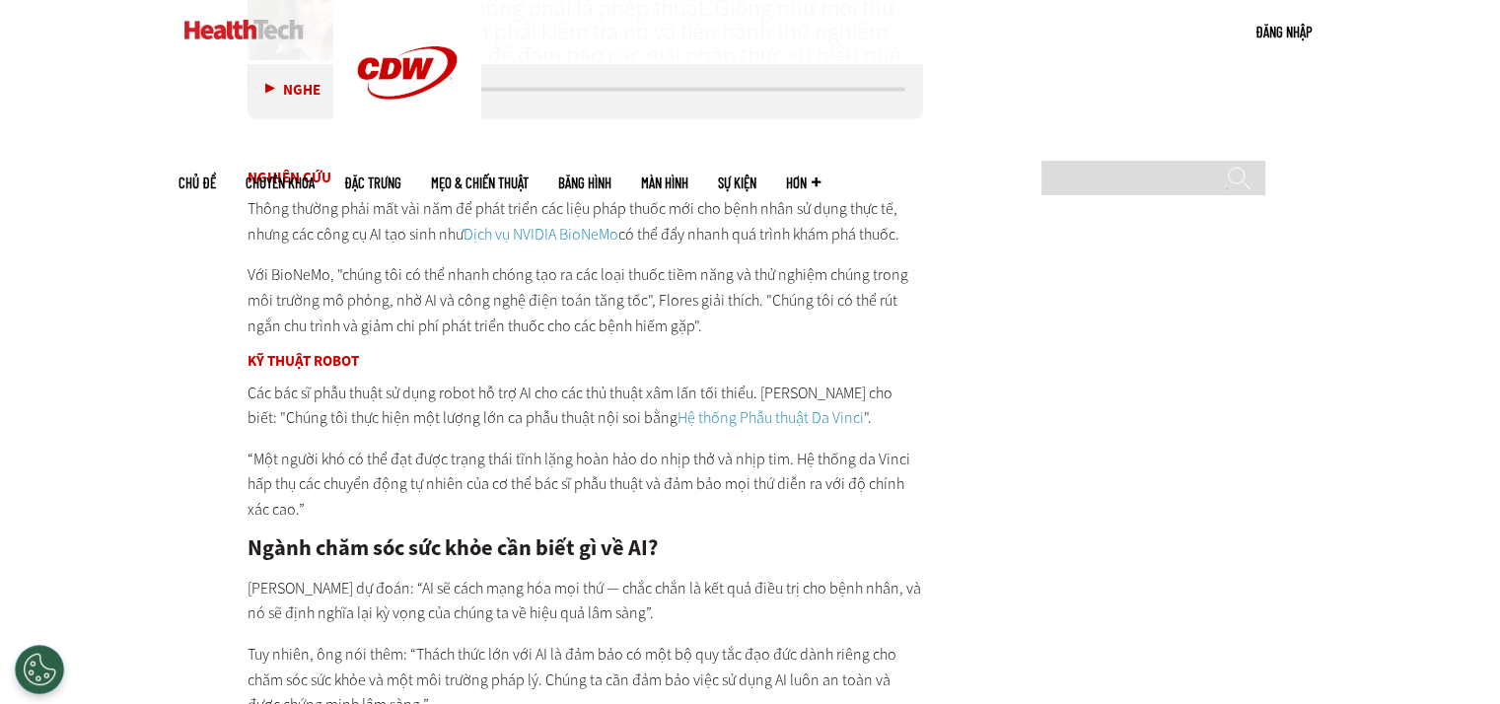
click at [732, 419] on font "Hệ thống Phẫu thuật Da Vinci" at bounding box center [771, 417] width 186 height 21
